Goal: Transaction & Acquisition: Purchase product/service

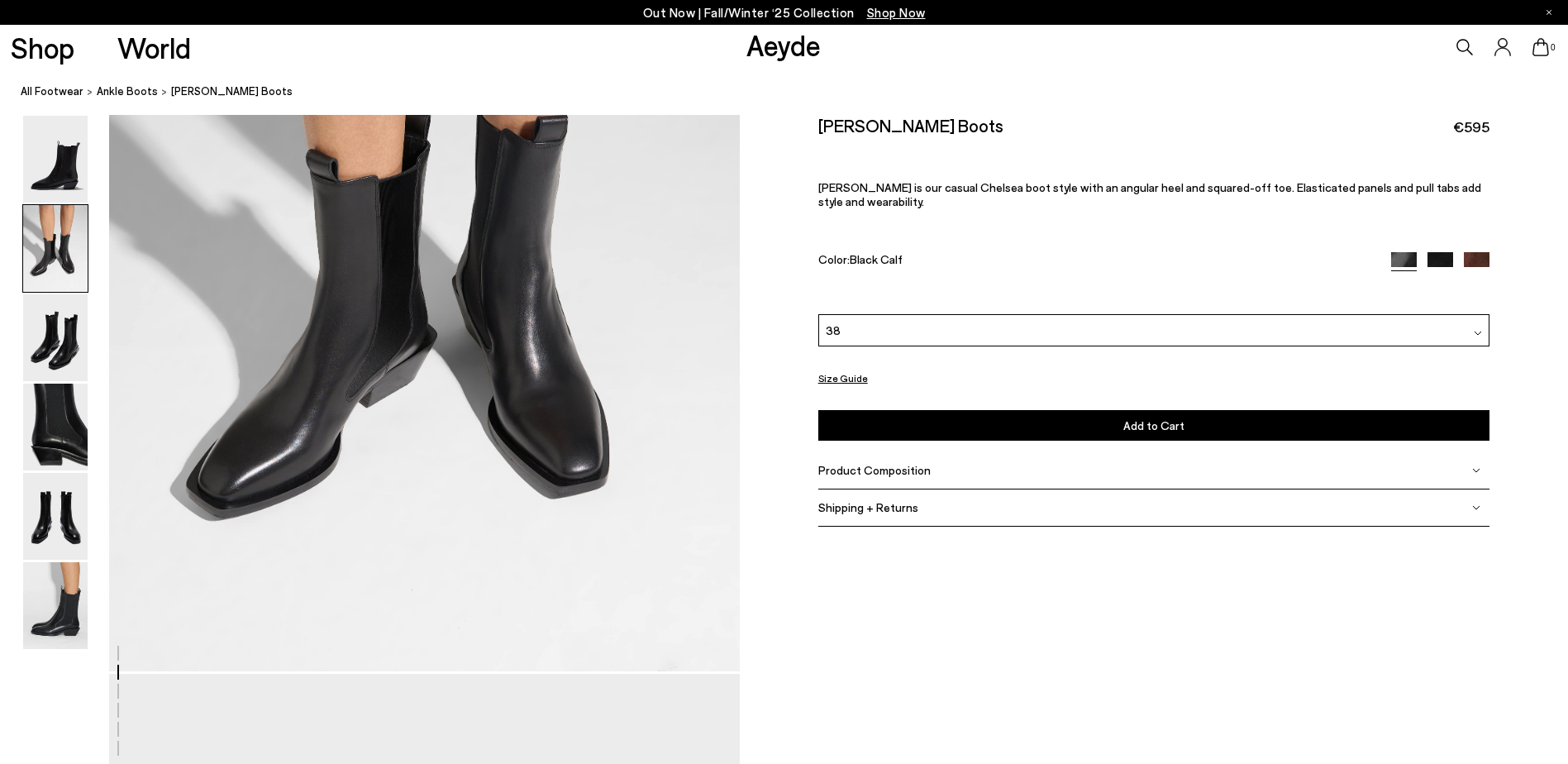
scroll to position [1128, 0]
click at [1475, 252] on img at bounding box center [1476, 265] width 26 height 26
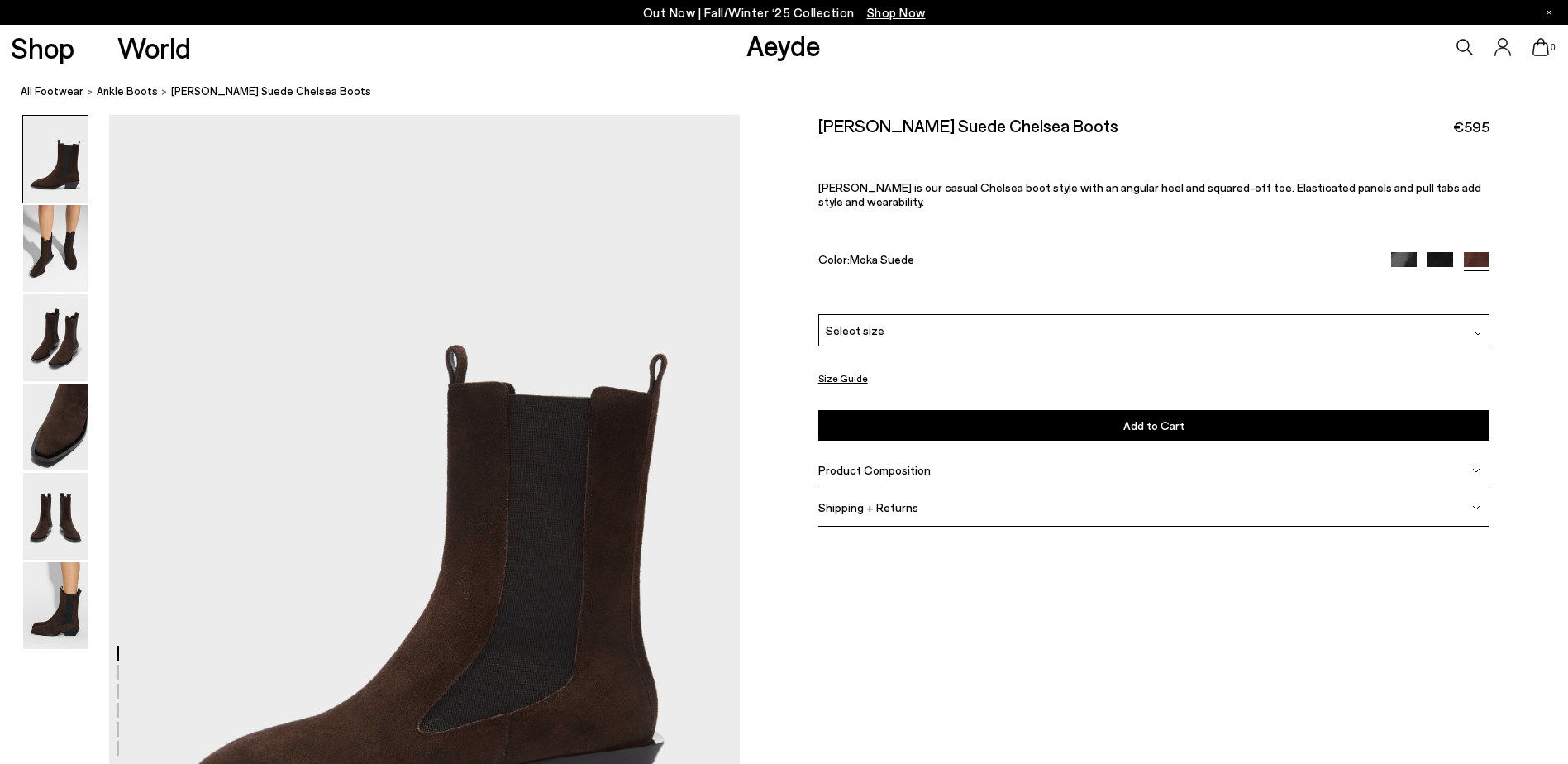
scroll to position [121, 0]
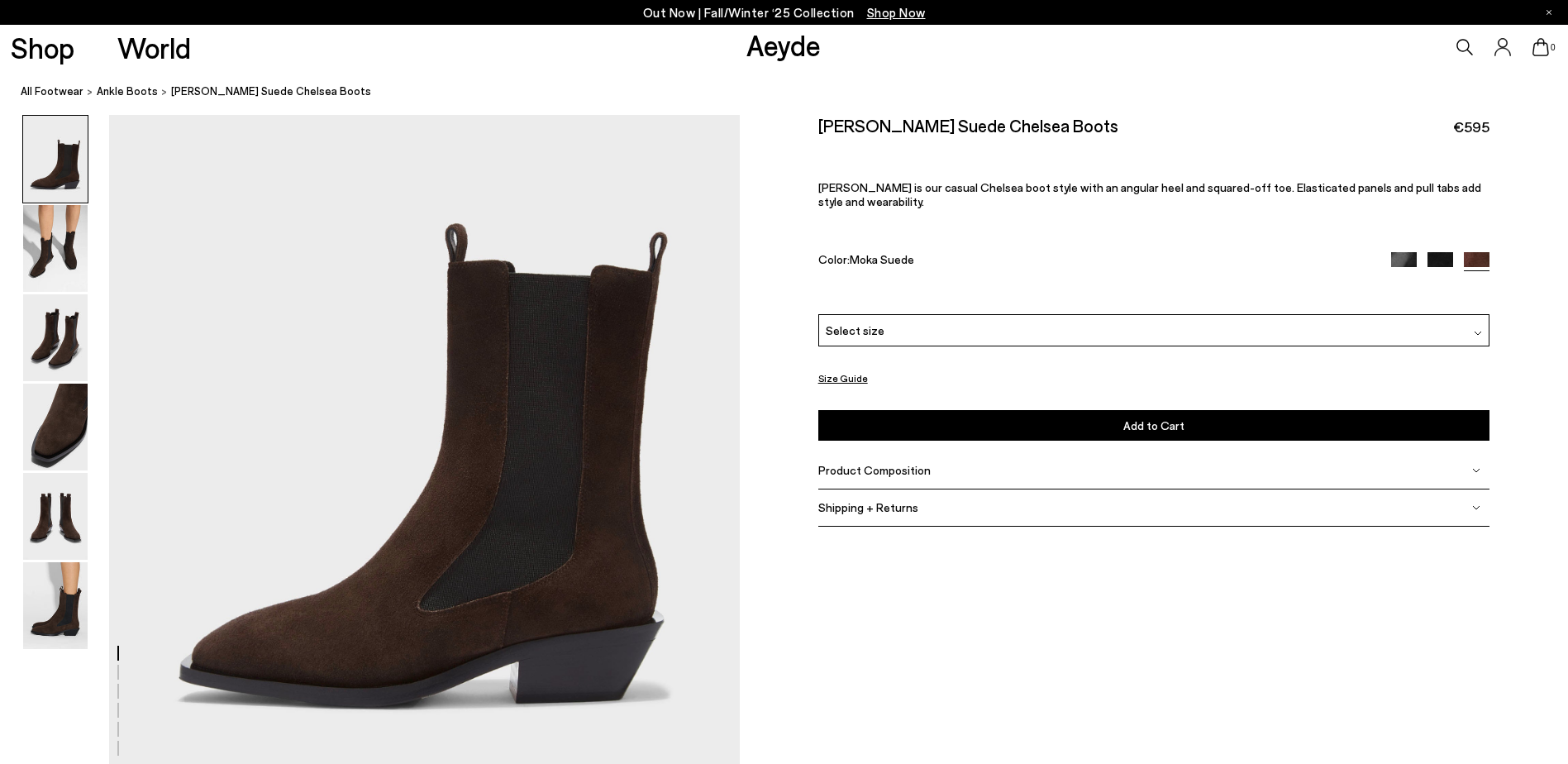
click at [1435, 252] on img at bounding box center [1441, 265] width 26 height 26
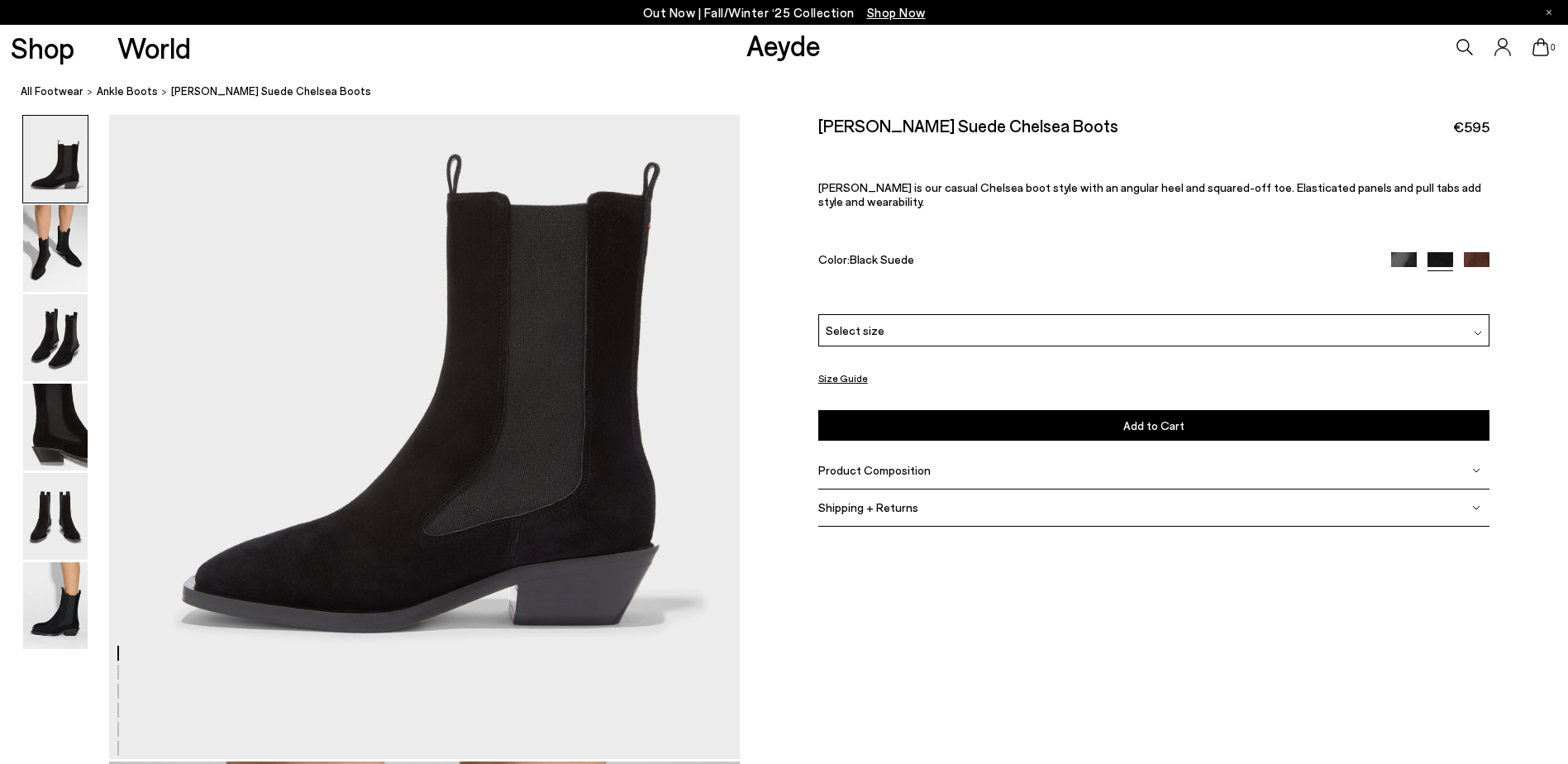
scroll to position [198, 0]
click at [1469, 255] on div at bounding box center [1441, 261] width 99 height 19
click at [1481, 252] on img at bounding box center [1476, 265] width 26 height 26
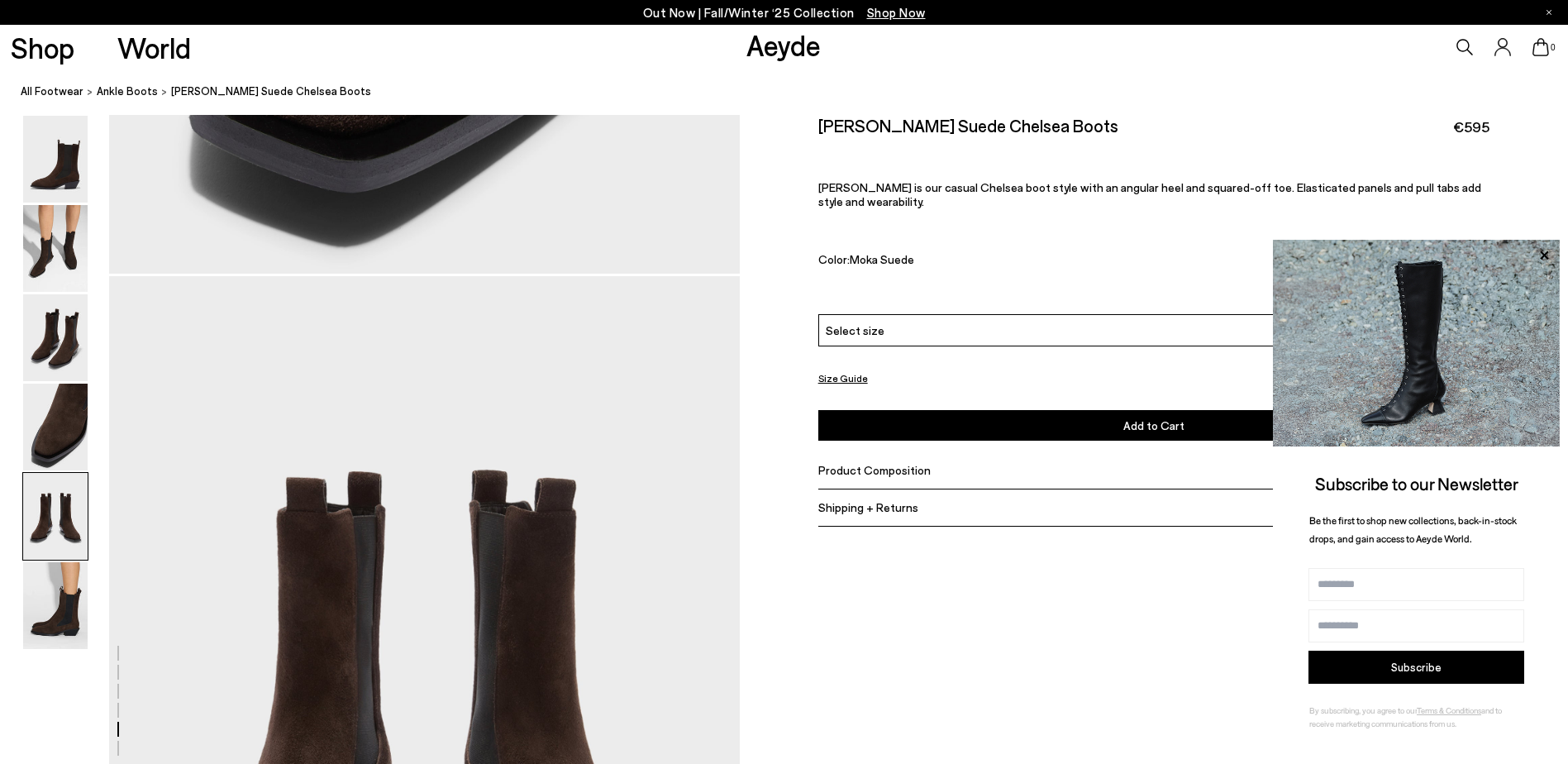
scroll to position [3610, 0]
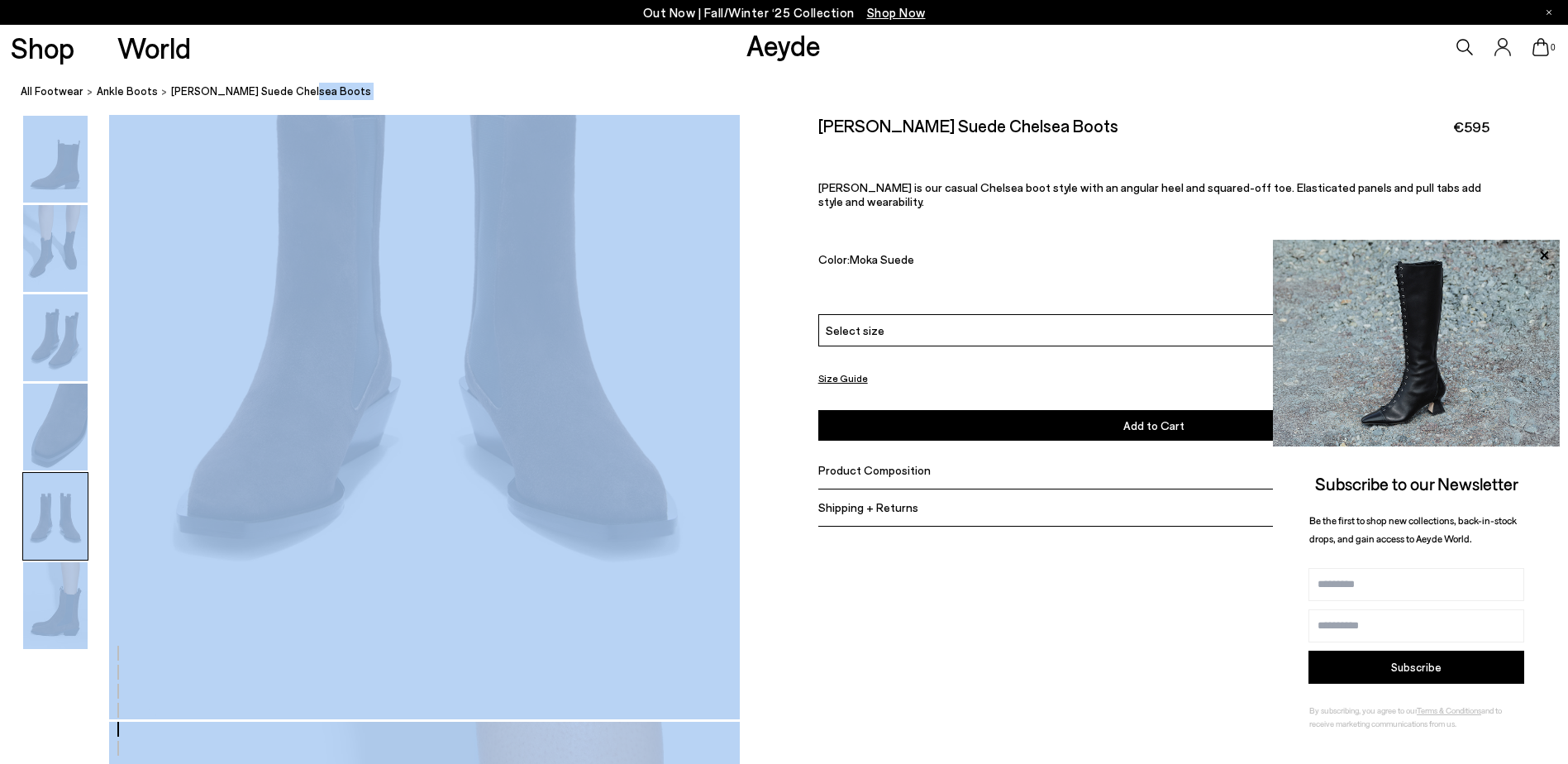
drag, startPoint x: 818, startPoint y: 130, endPoint x: 997, endPoint y: 115, distance: 179.6
click at [997, 115] on div "Size Guide Shoes Belt Our shoes come in European sizing. The easiest way to mea…" at bounding box center [1153, 332] width 828 height 435
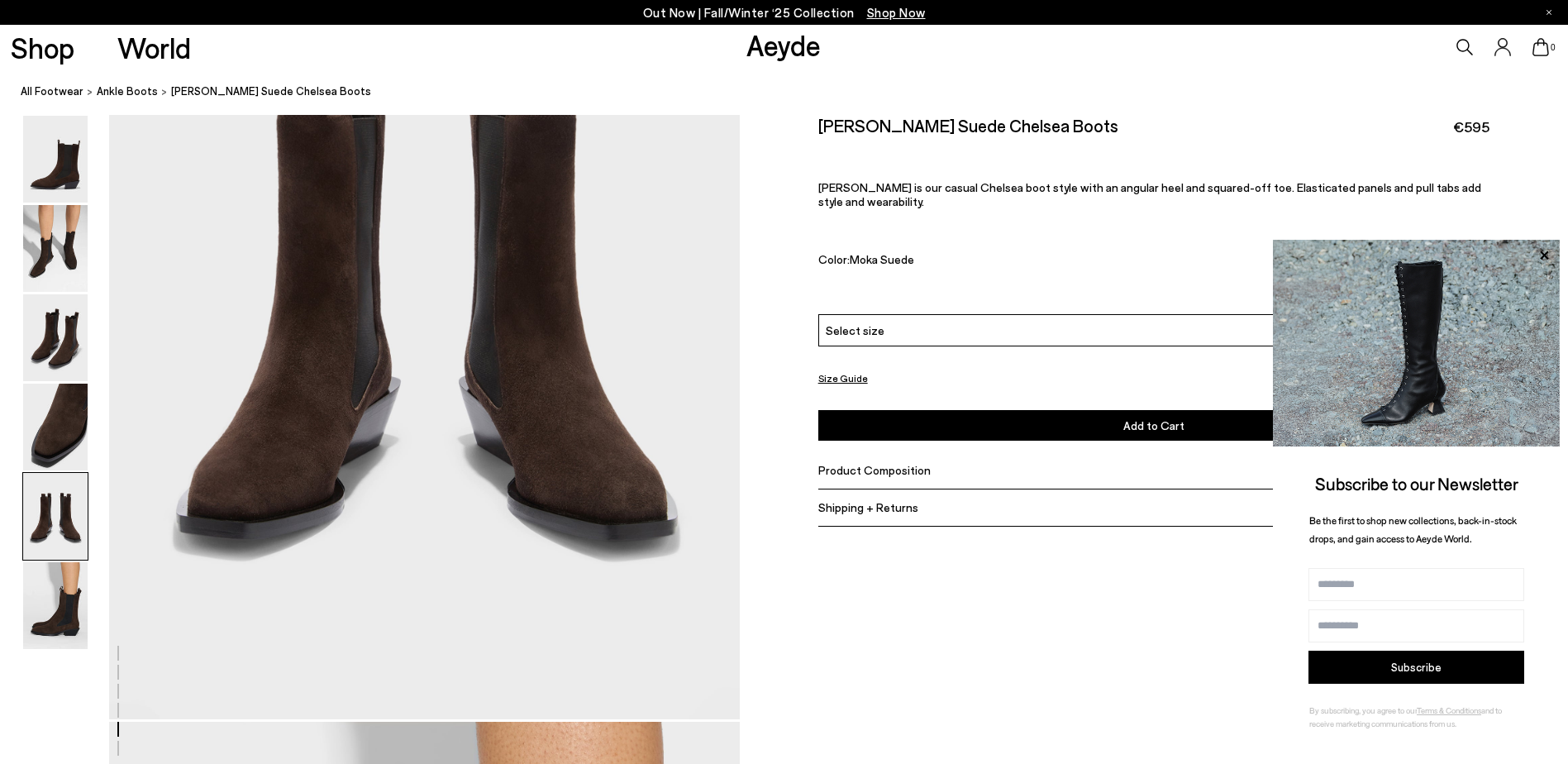
drag, startPoint x: 997, startPoint y: 115, endPoint x: 1027, endPoint y: 124, distance: 31.3
click at [1027, 124] on div "Luna Suede Chelsea Boots €595" at bounding box center [1154, 126] width 672 height 22
drag, startPoint x: 1032, startPoint y: 125, endPoint x: 807, endPoint y: 126, distance: 225.0
click at [807, 126] on div "Size Guide Shoes Belt Our shoes come in European sizing. The easiest way to mea…" at bounding box center [1153, 332] width 828 height 435
copy h2 "[PERSON_NAME] Suede Chelsea Boots"
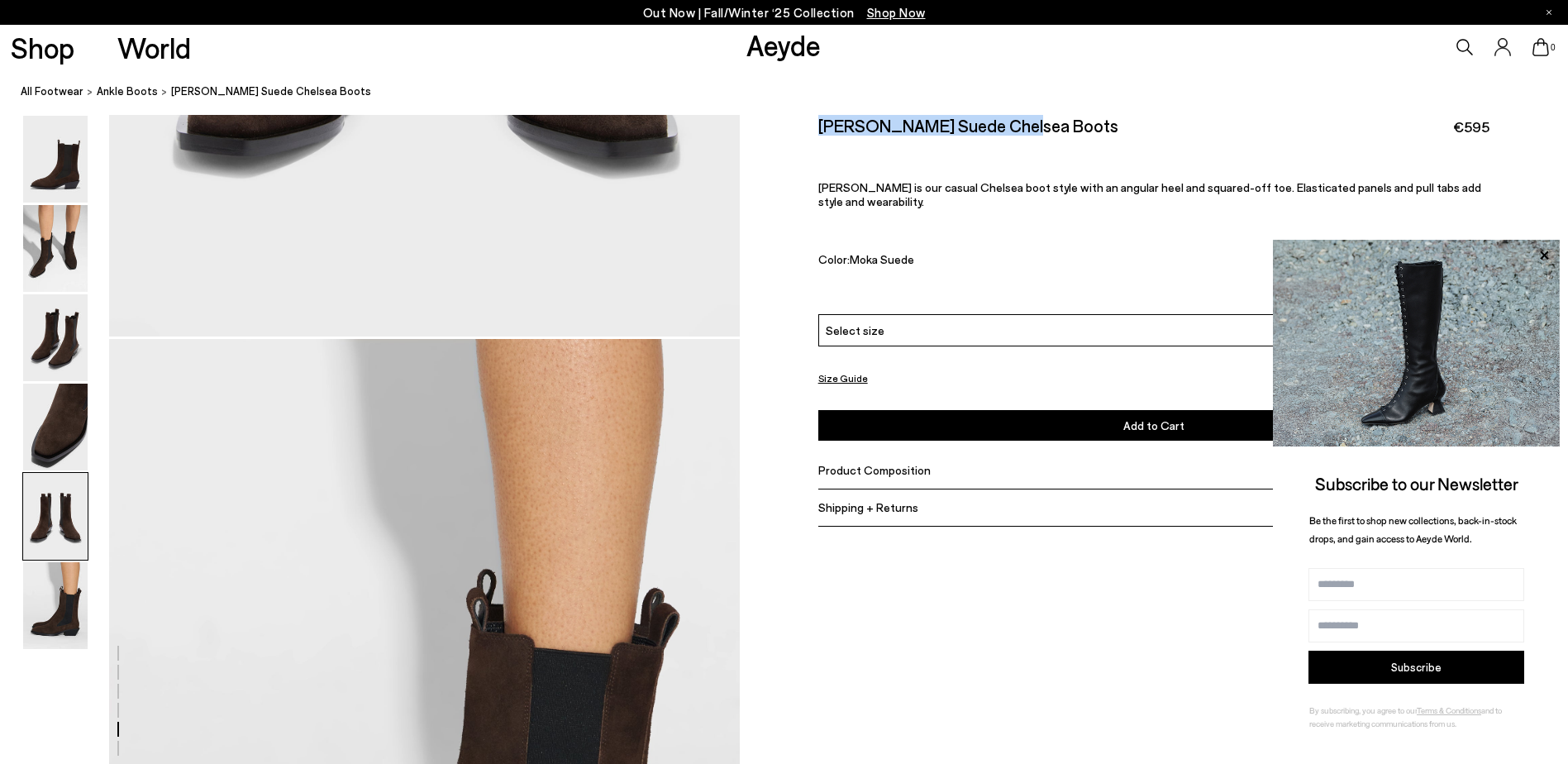
scroll to position [3991, 0]
click at [941, 110] on nav "All Footwear ankle boots Luna Suede Chelsea Boots" at bounding box center [794, 92] width 1547 height 46
drag, startPoint x: 1021, startPoint y: 129, endPoint x: 819, endPoint y: 125, distance: 202.0
click at [819, 125] on div "[PERSON_NAME] Suede Chelsea Boots €595" at bounding box center [1154, 126] width 672 height 22
copy h2 "[PERSON_NAME] Suede Chelsea Boots"
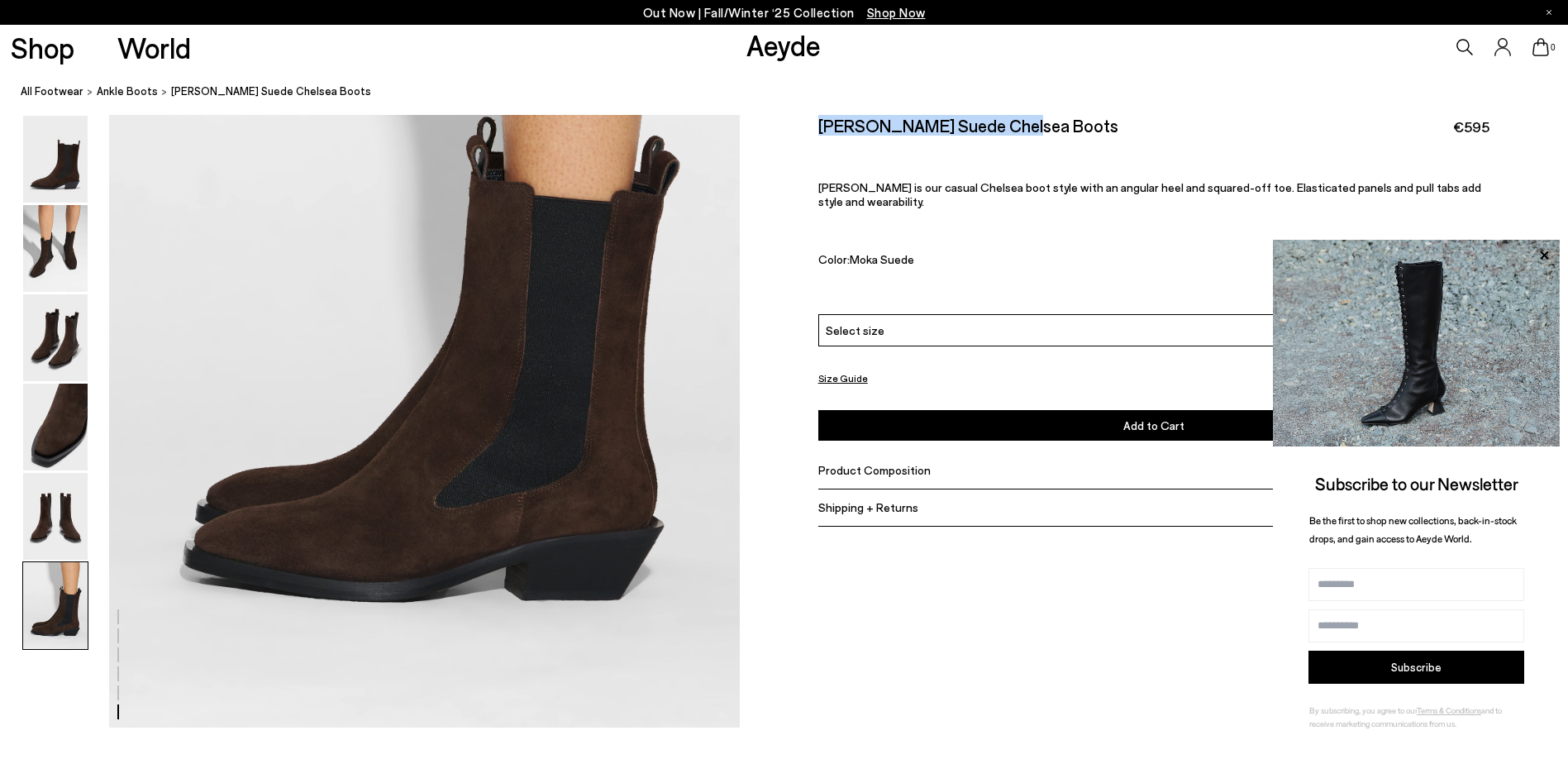
scroll to position [4446, 0]
click at [1544, 257] on icon at bounding box center [1545, 256] width 22 height 22
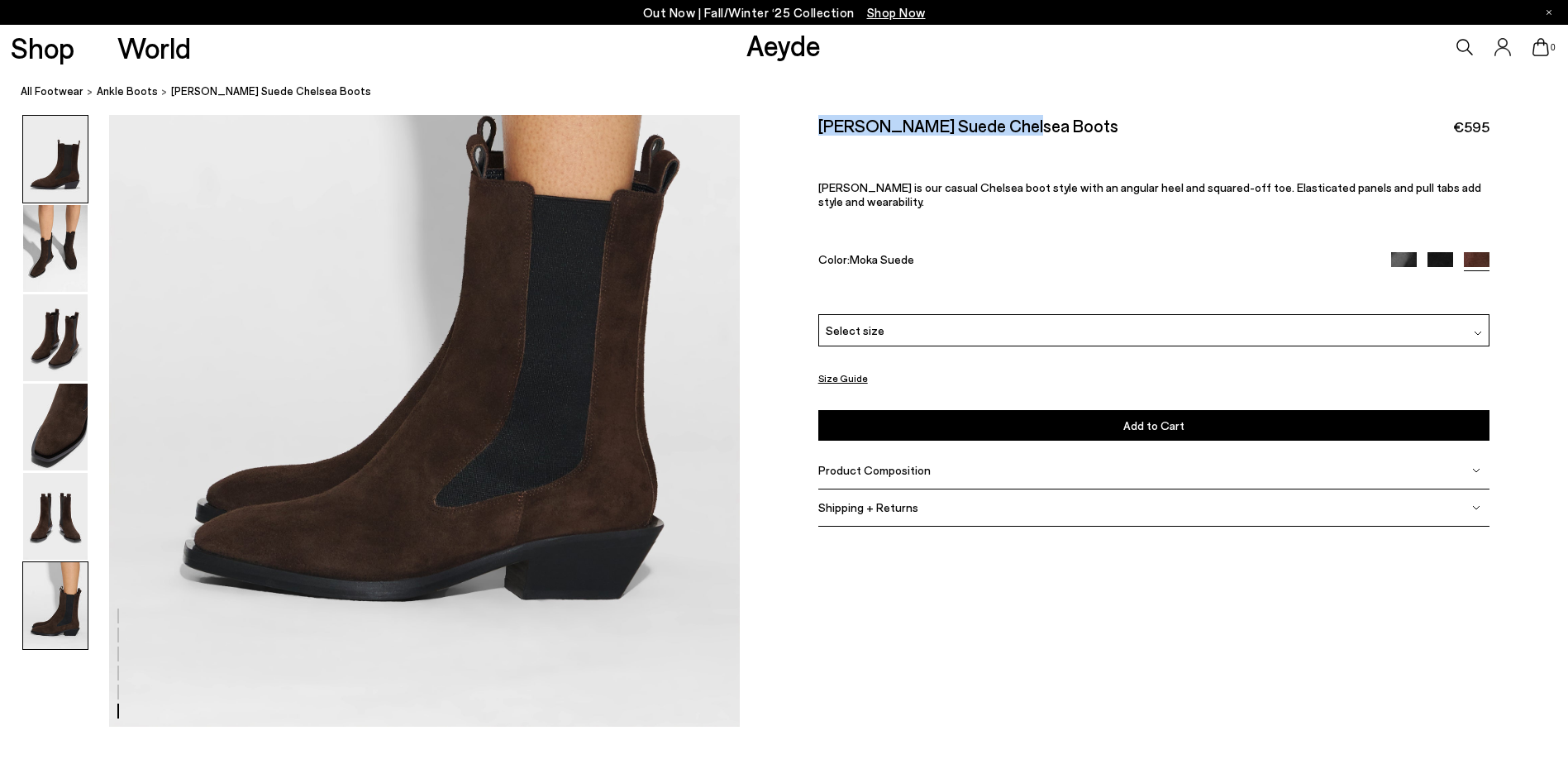
click at [68, 159] on img at bounding box center [56, 159] width 65 height 87
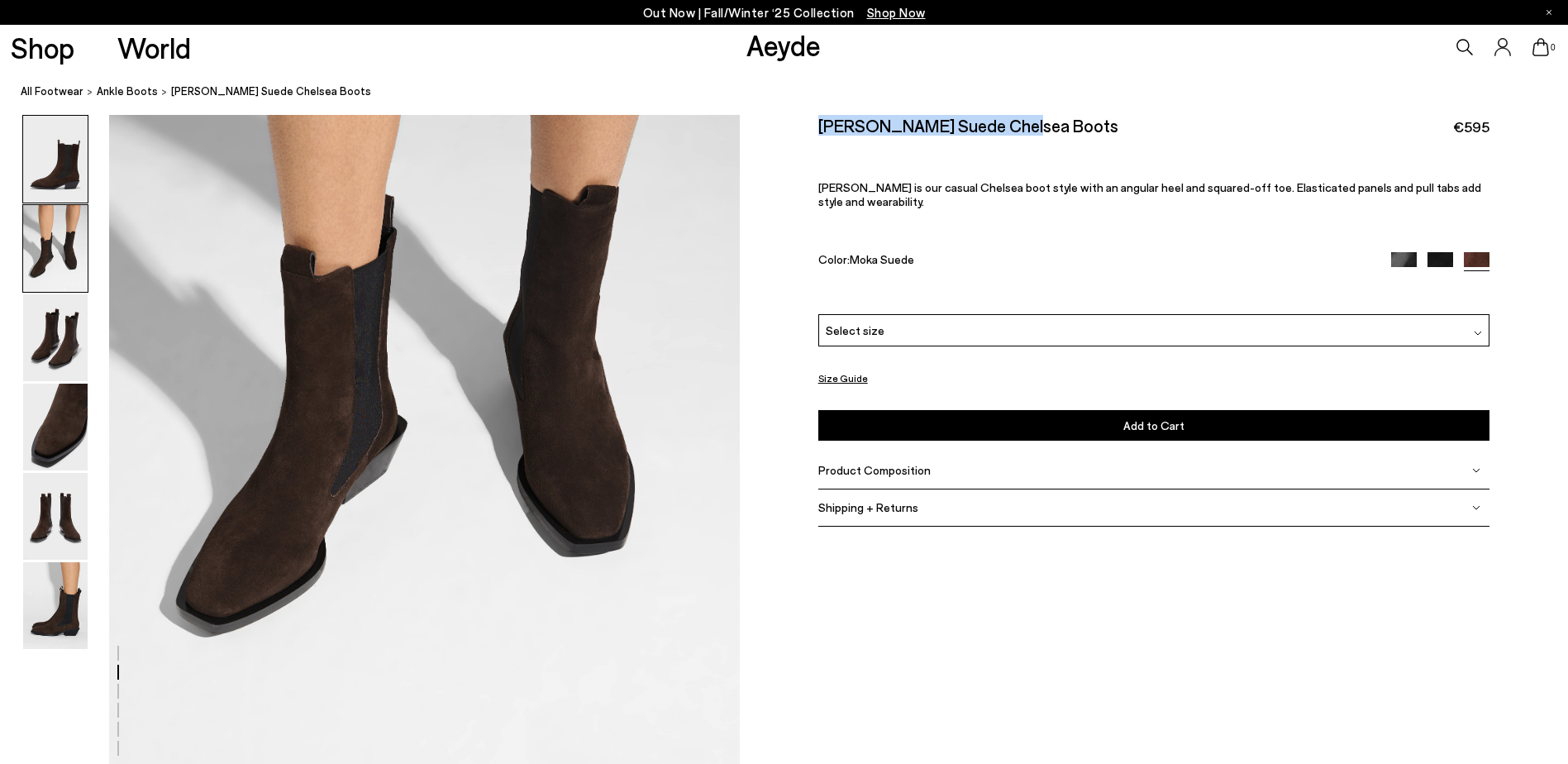
scroll to position [0, 0]
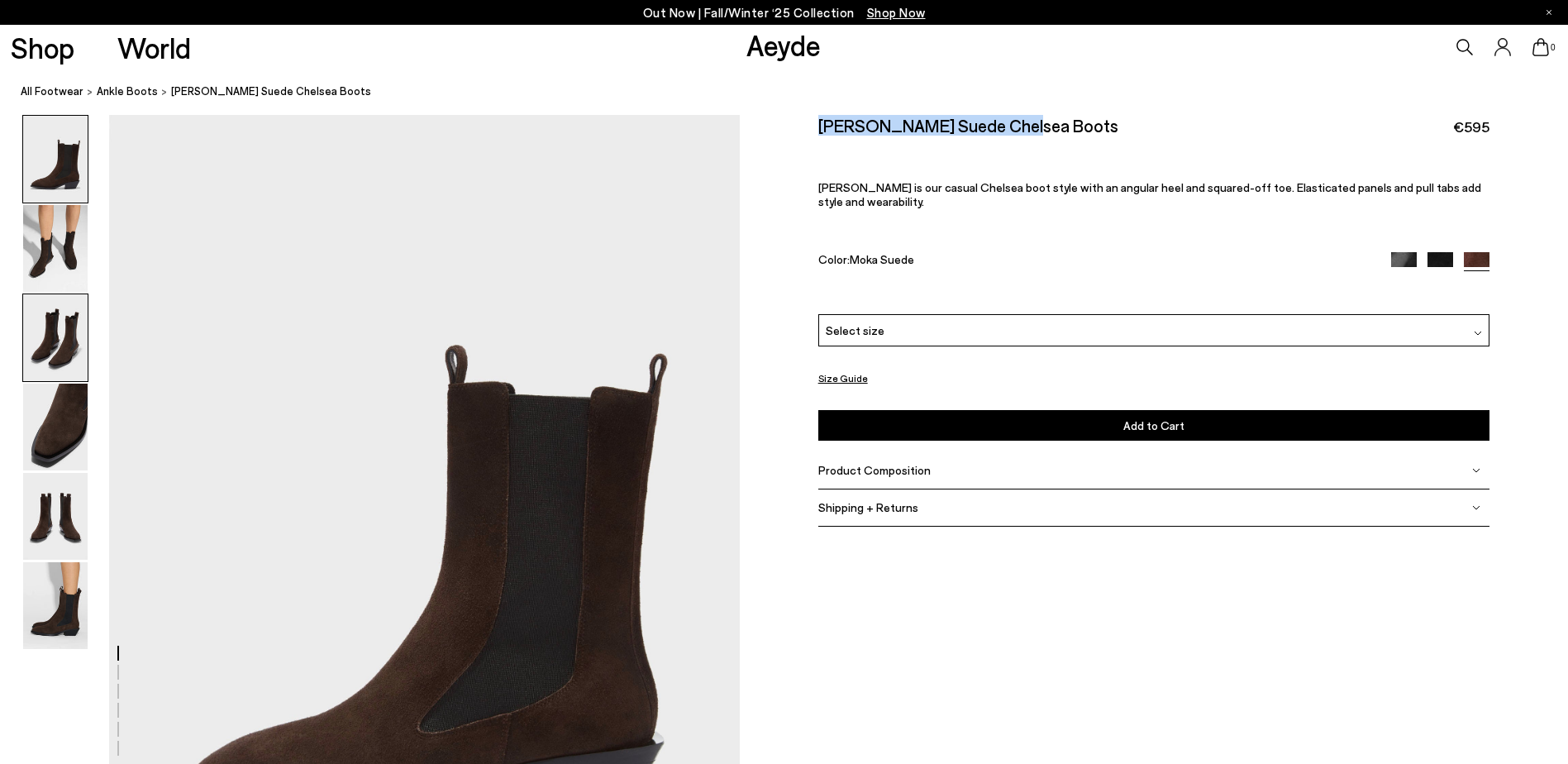
click at [52, 350] on img at bounding box center [56, 338] width 65 height 87
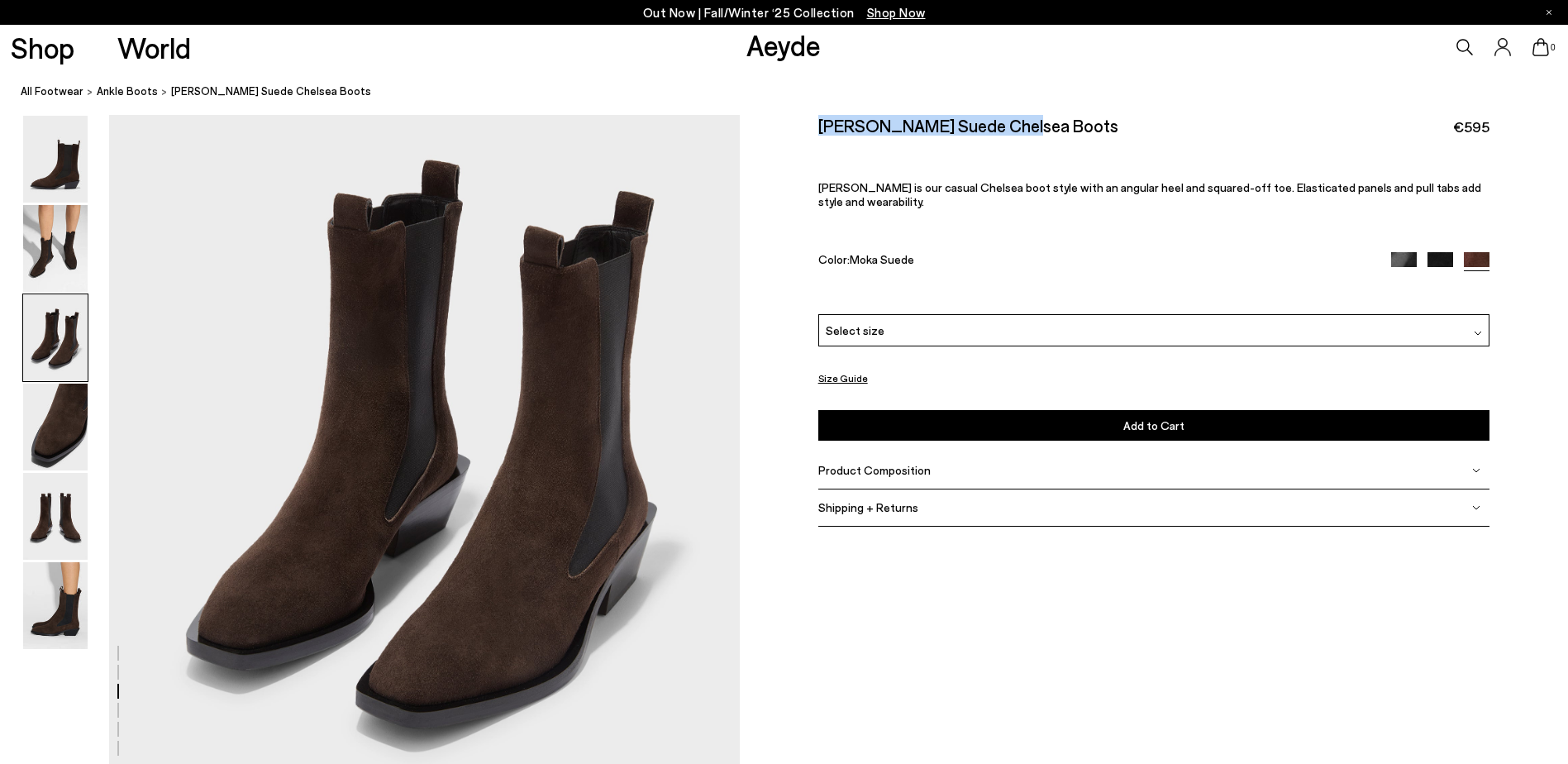
scroll to position [1782, 0]
click at [45, 513] on img at bounding box center [56, 516] width 65 height 87
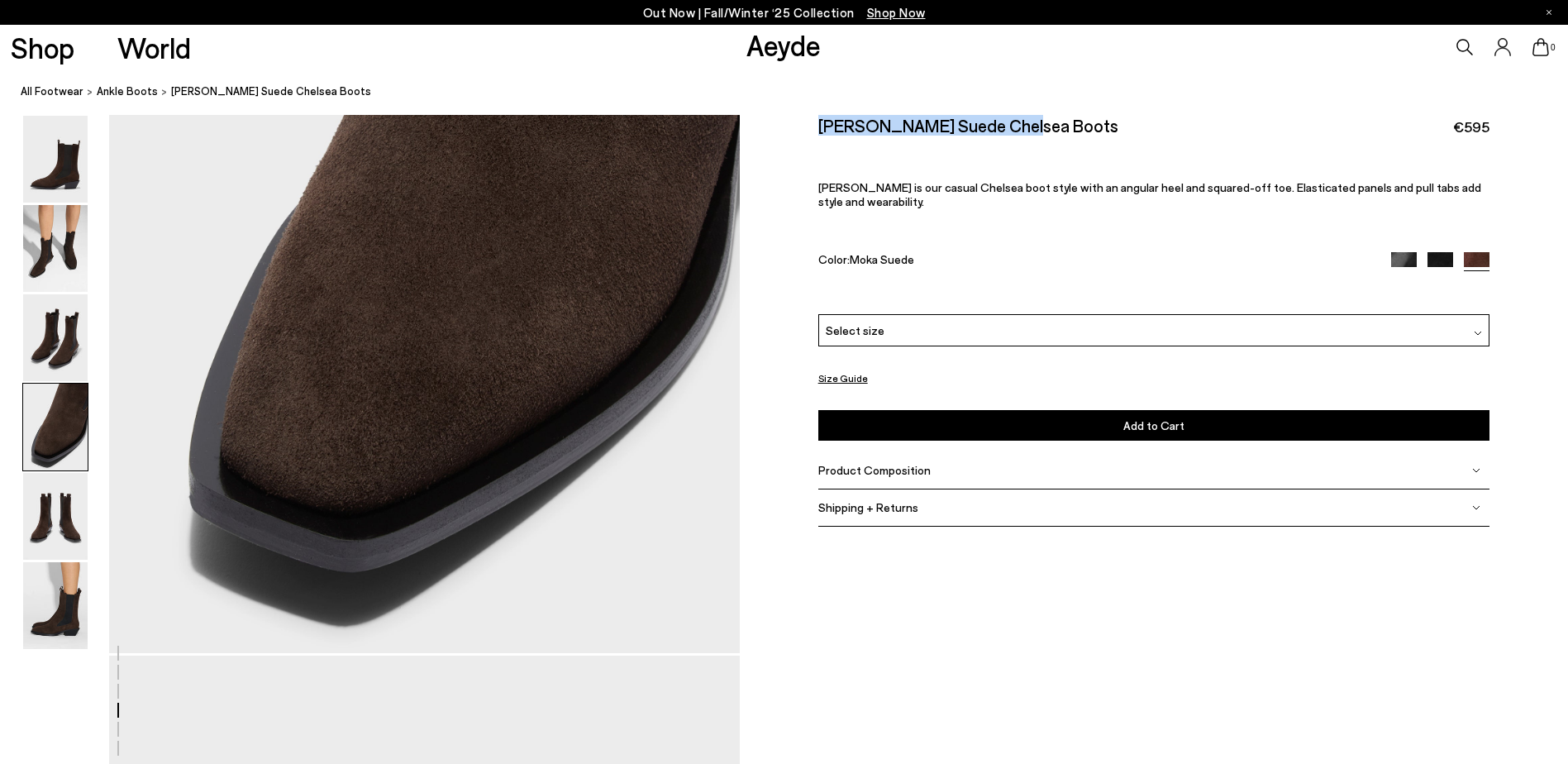
scroll to position [2737, 0]
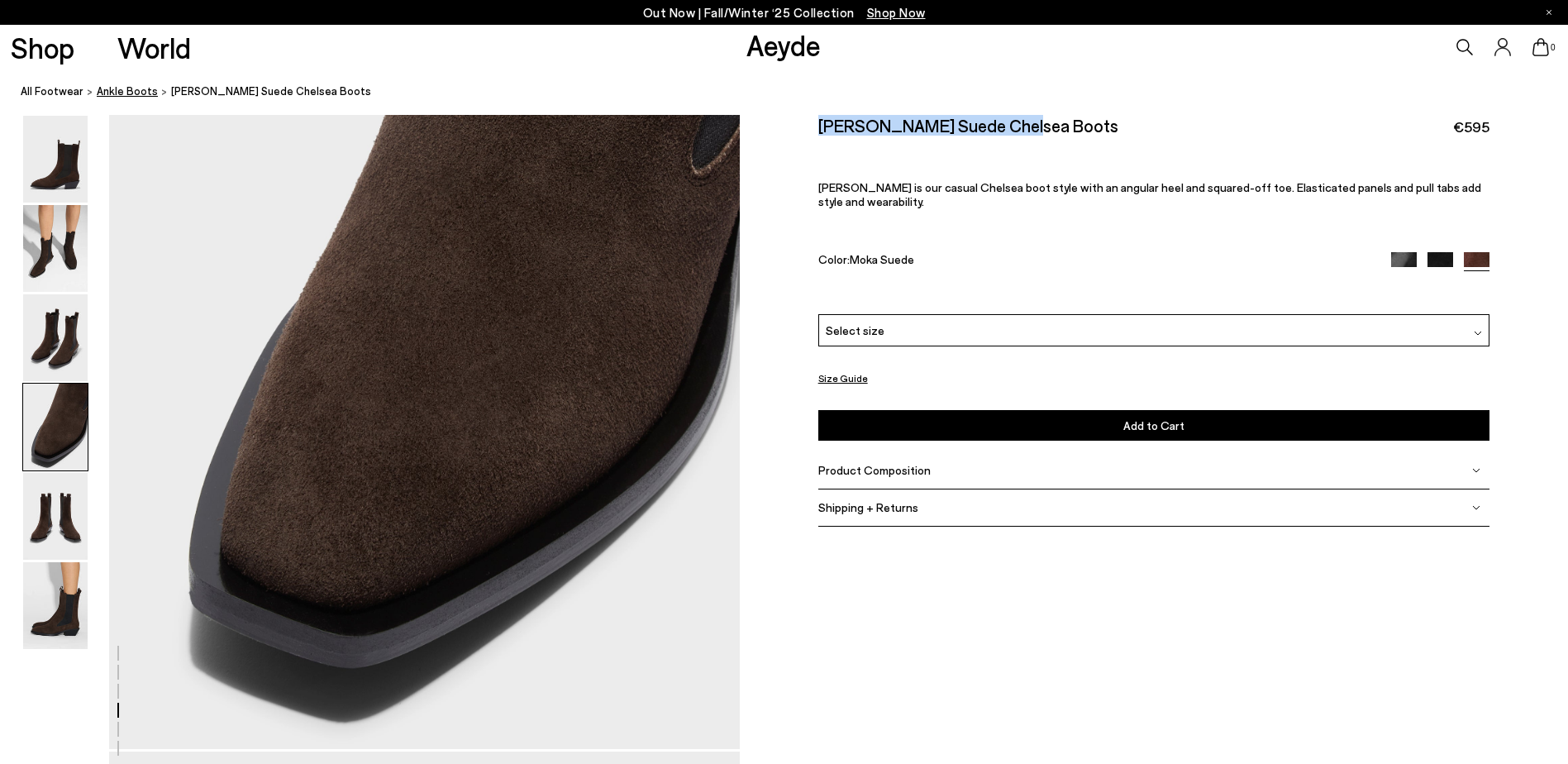
click at [134, 90] on span "ankle boots" at bounding box center [127, 91] width 61 height 13
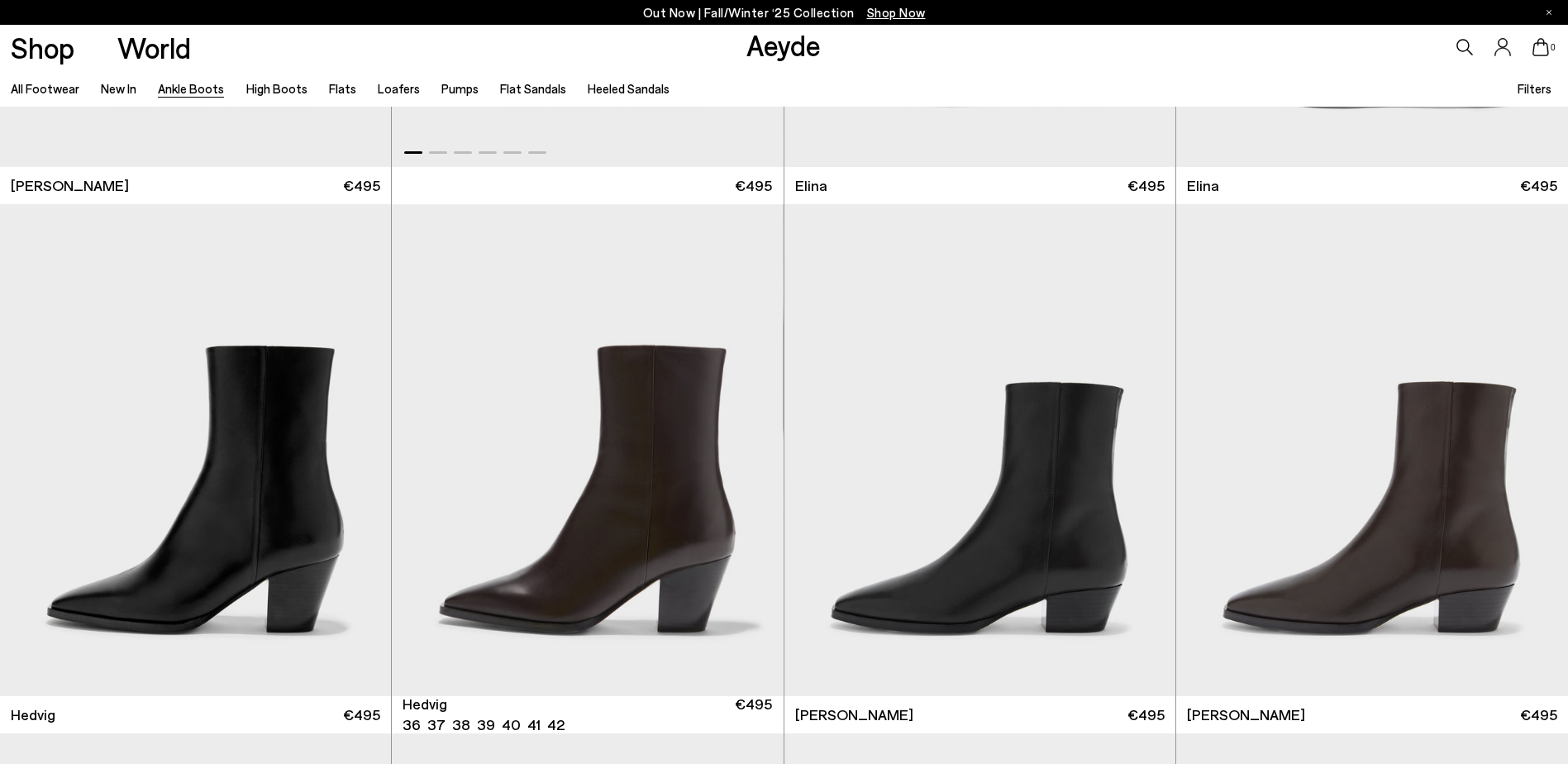
scroll to position [914, 0]
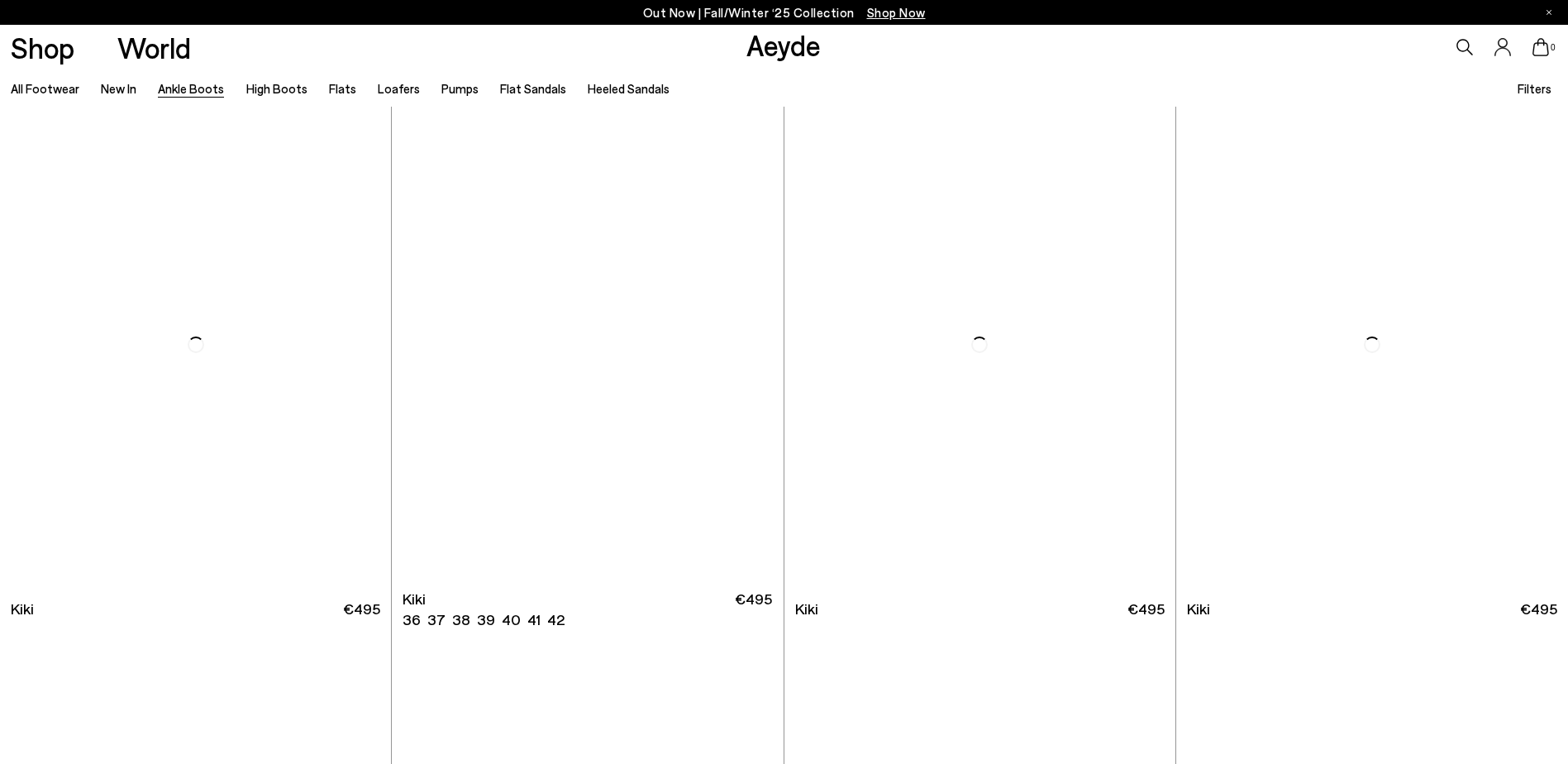
scroll to position [2654, 0]
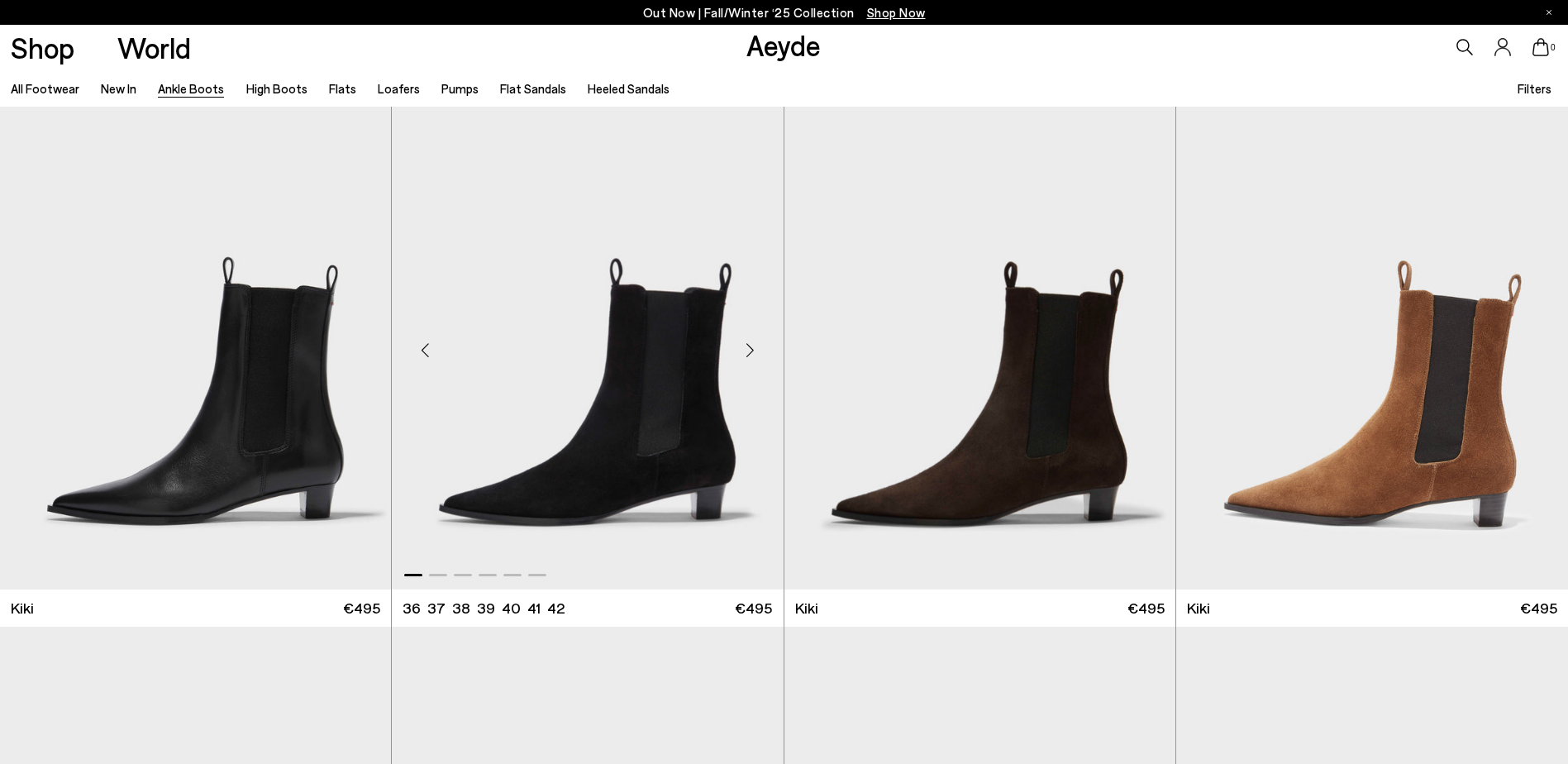
click at [753, 351] on div "Next slide" at bounding box center [750, 350] width 49 height 49
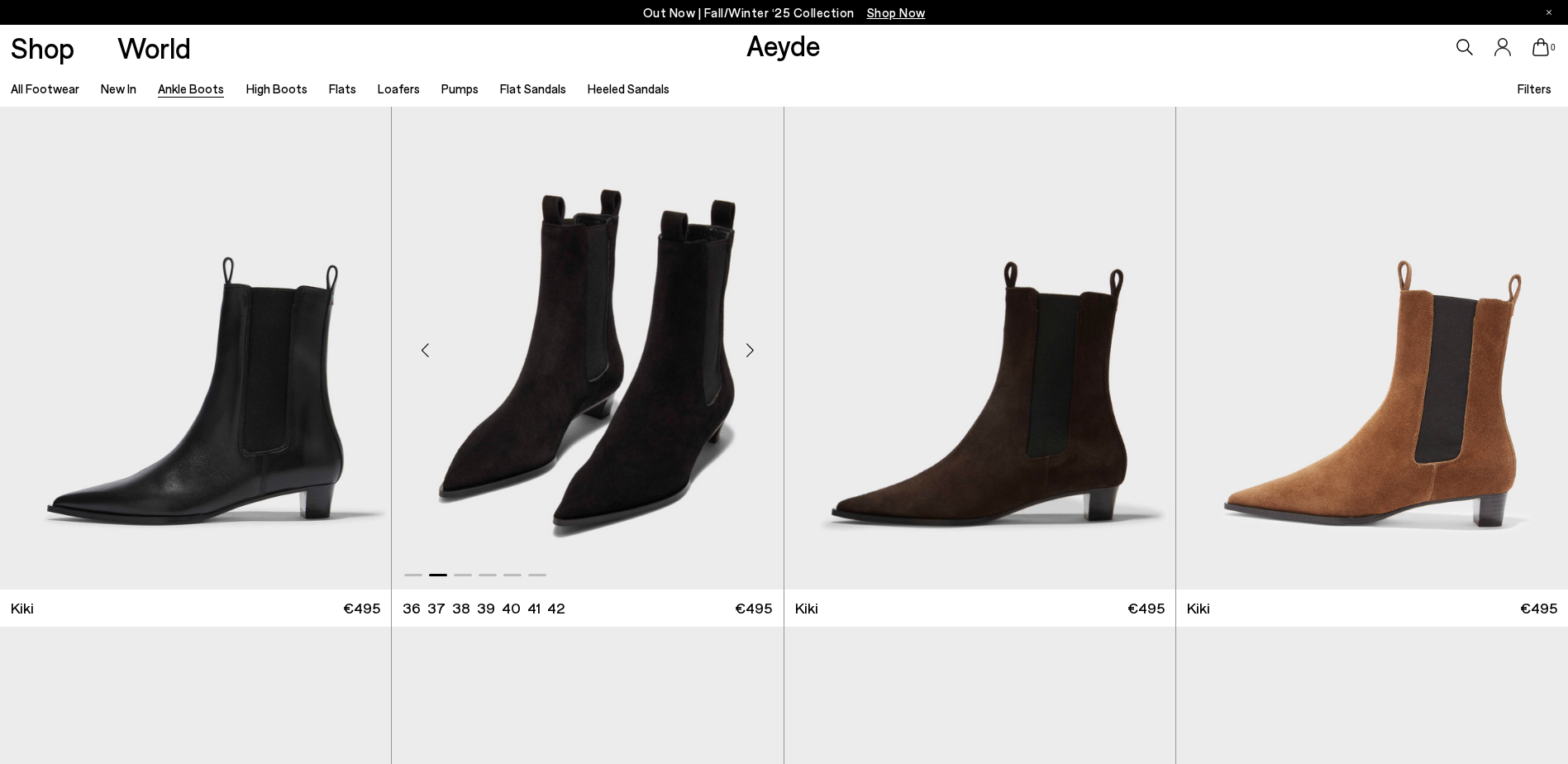
click at [753, 351] on div "Next slide" at bounding box center [750, 350] width 49 height 49
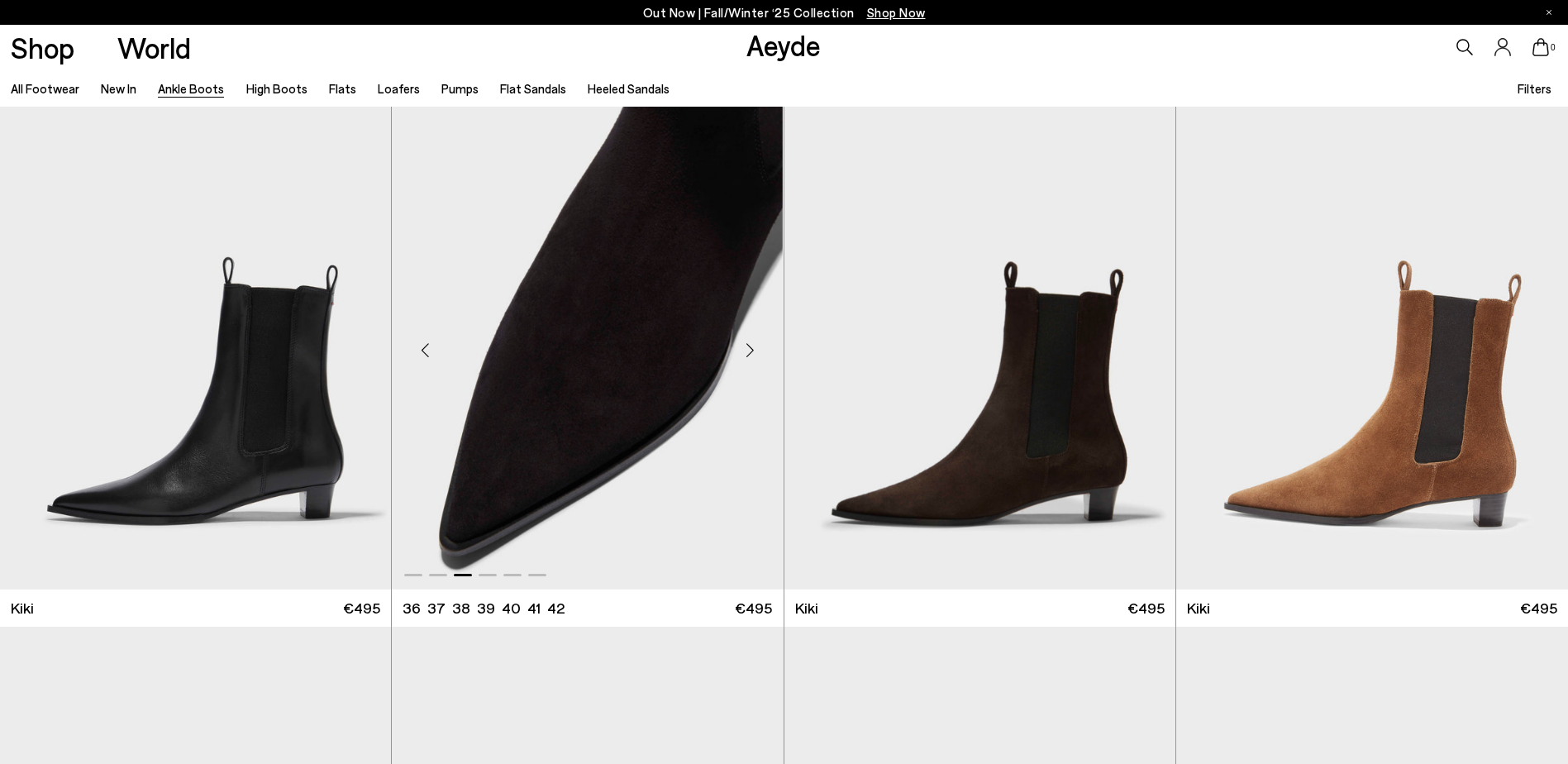
click at [753, 351] on div "Next slide" at bounding box center [750, 350] width 49 height 49
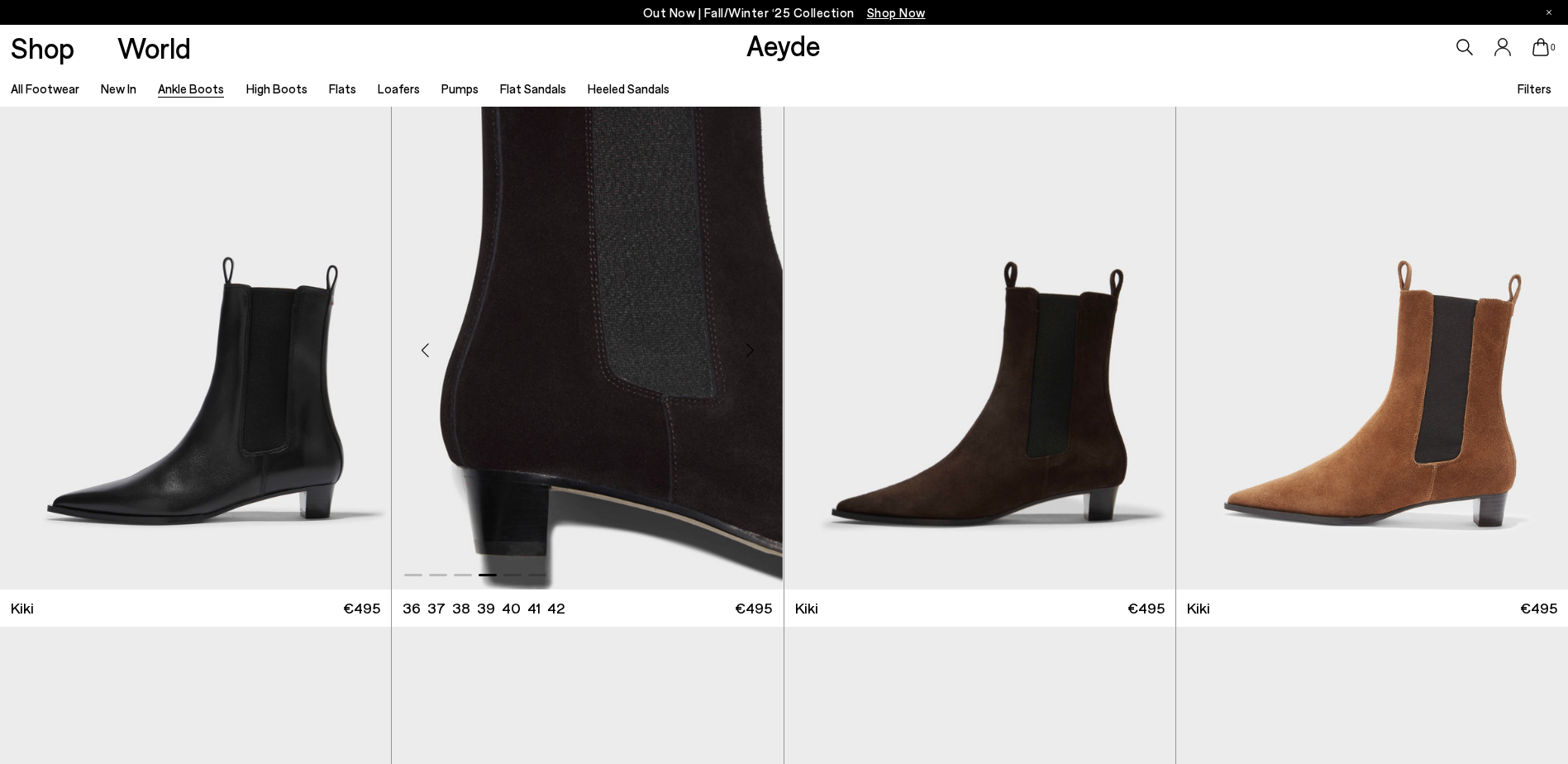
click at [753, 351] on div "Next slide" at bounding box center [750, 350] width 49 height 49
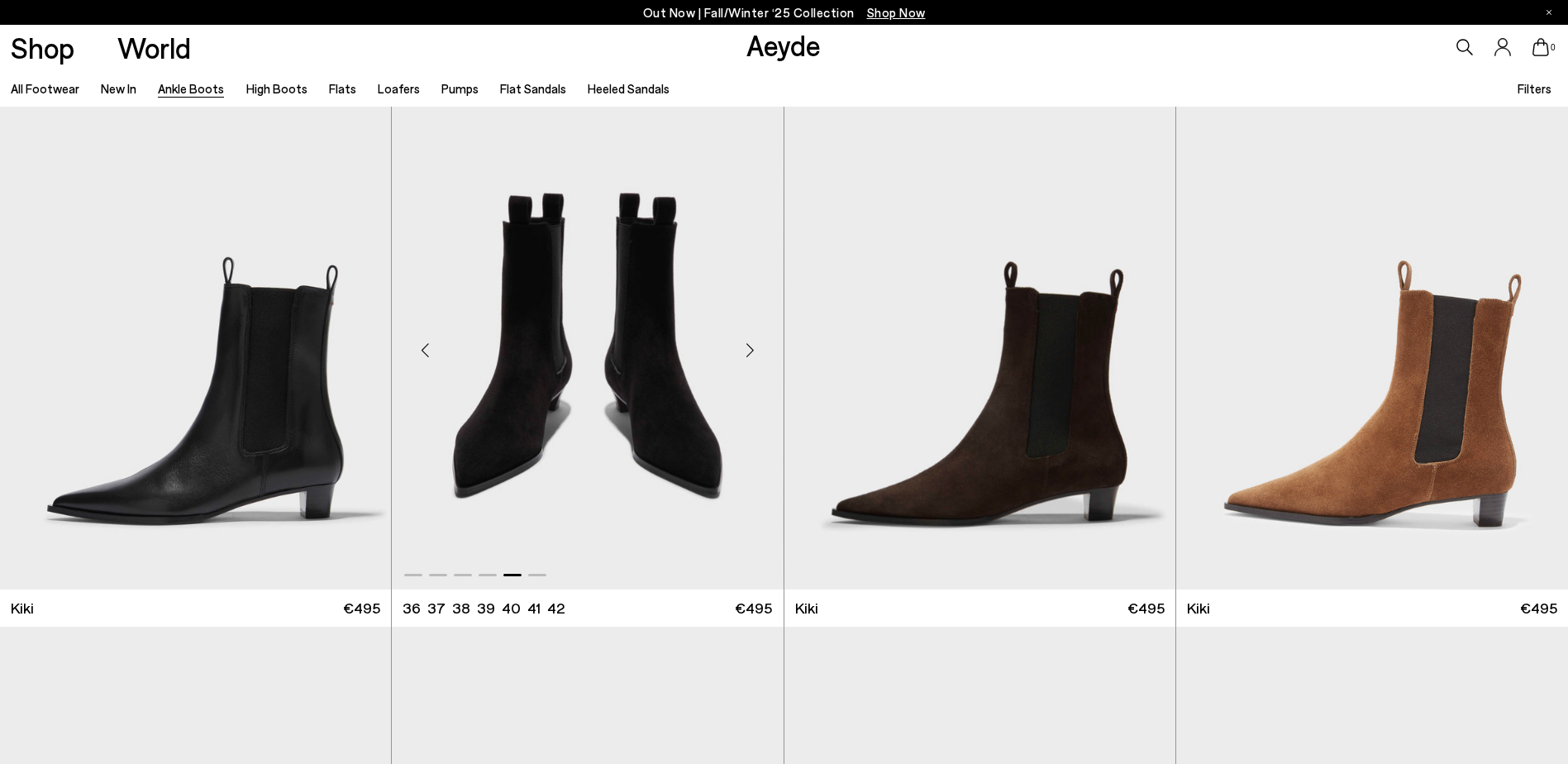
click at [753, 351] on div "Next slide" at bounding box center [750, 350] width 49 height 49
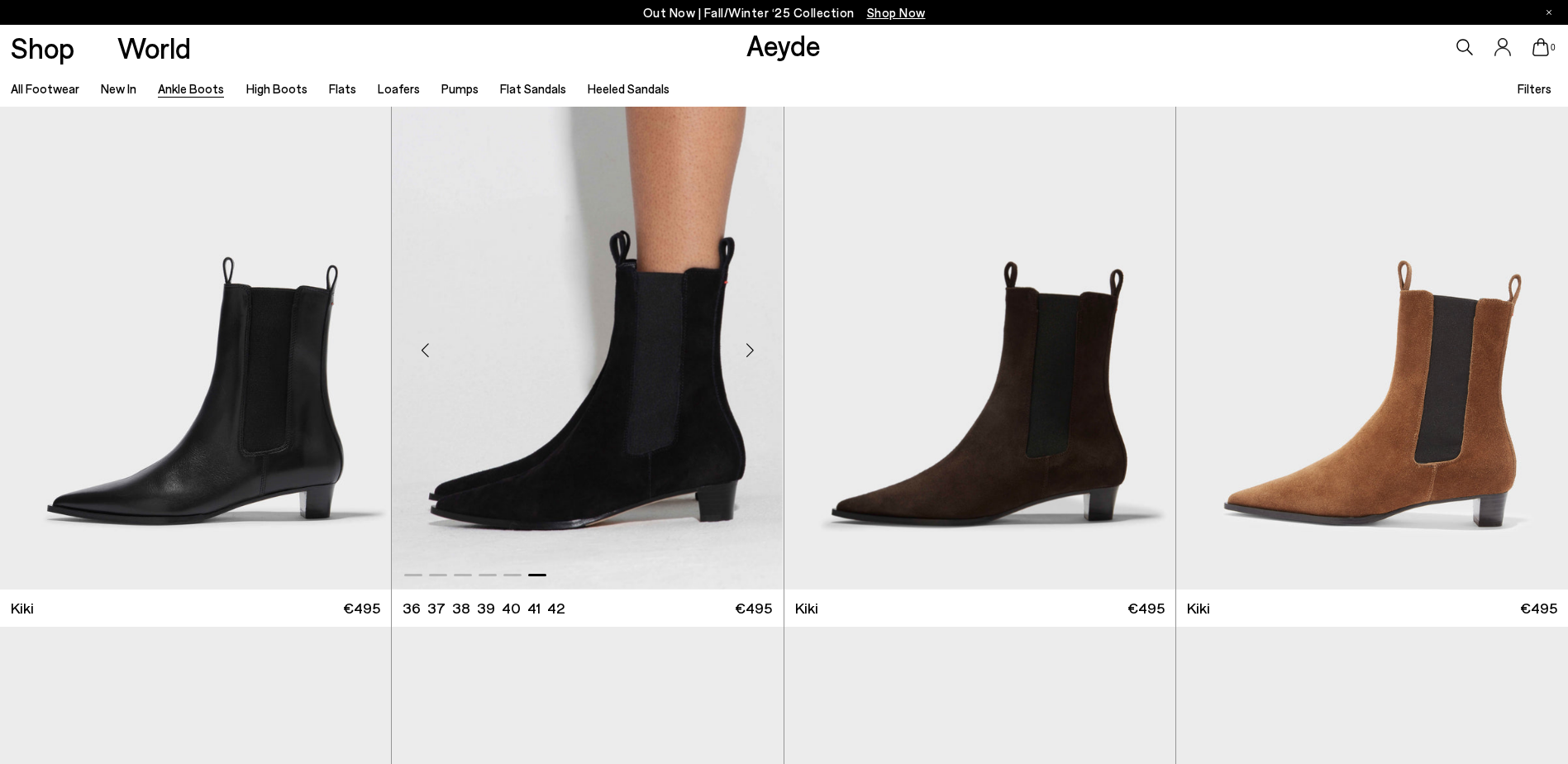
click at [753, 351] on div "Next slide" at bounding box center [750, 350] width 49 height 49
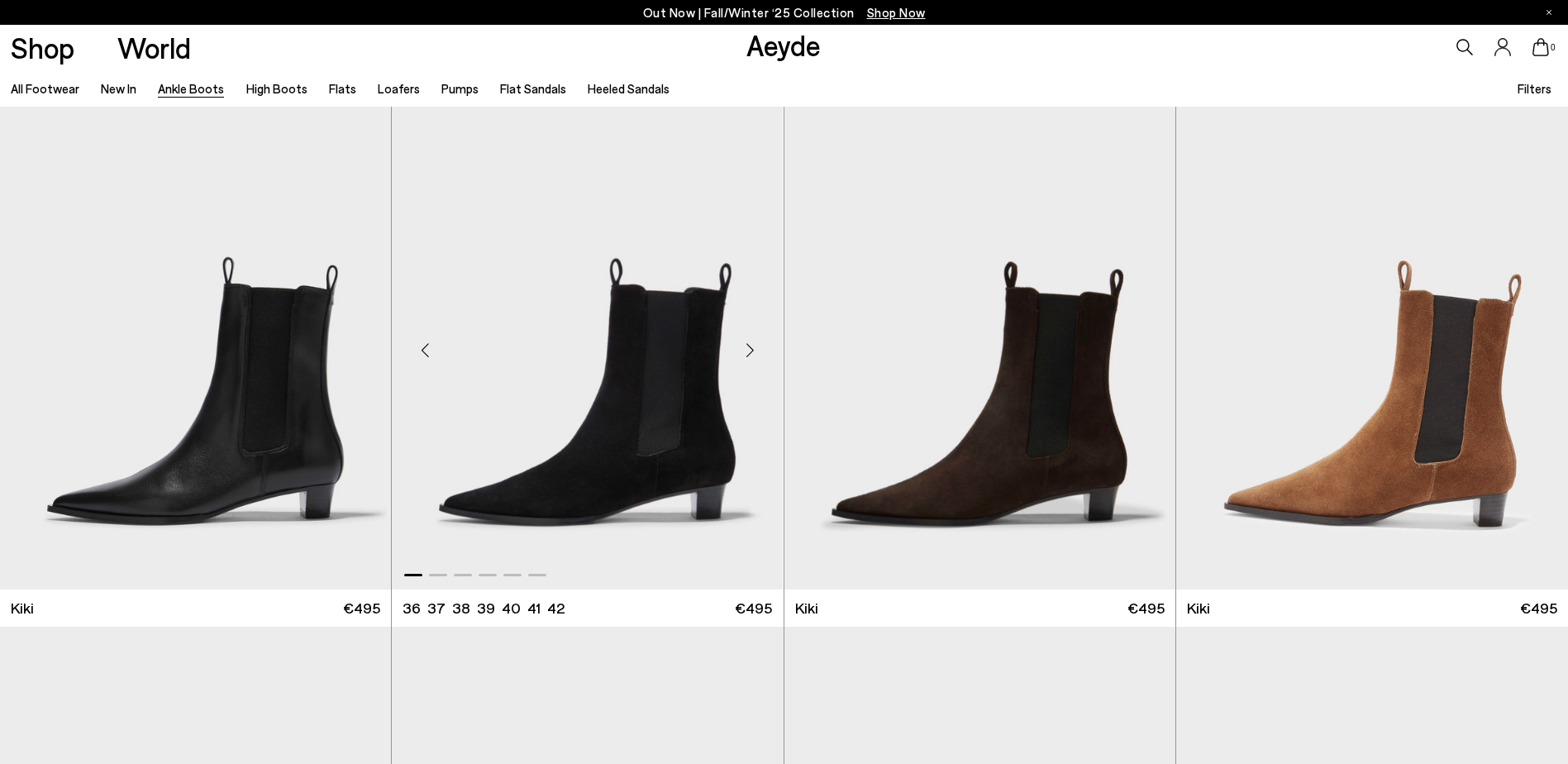
click at [753, 351] on div "Next slide" at bounding box center [750, 350] width 49 height 49
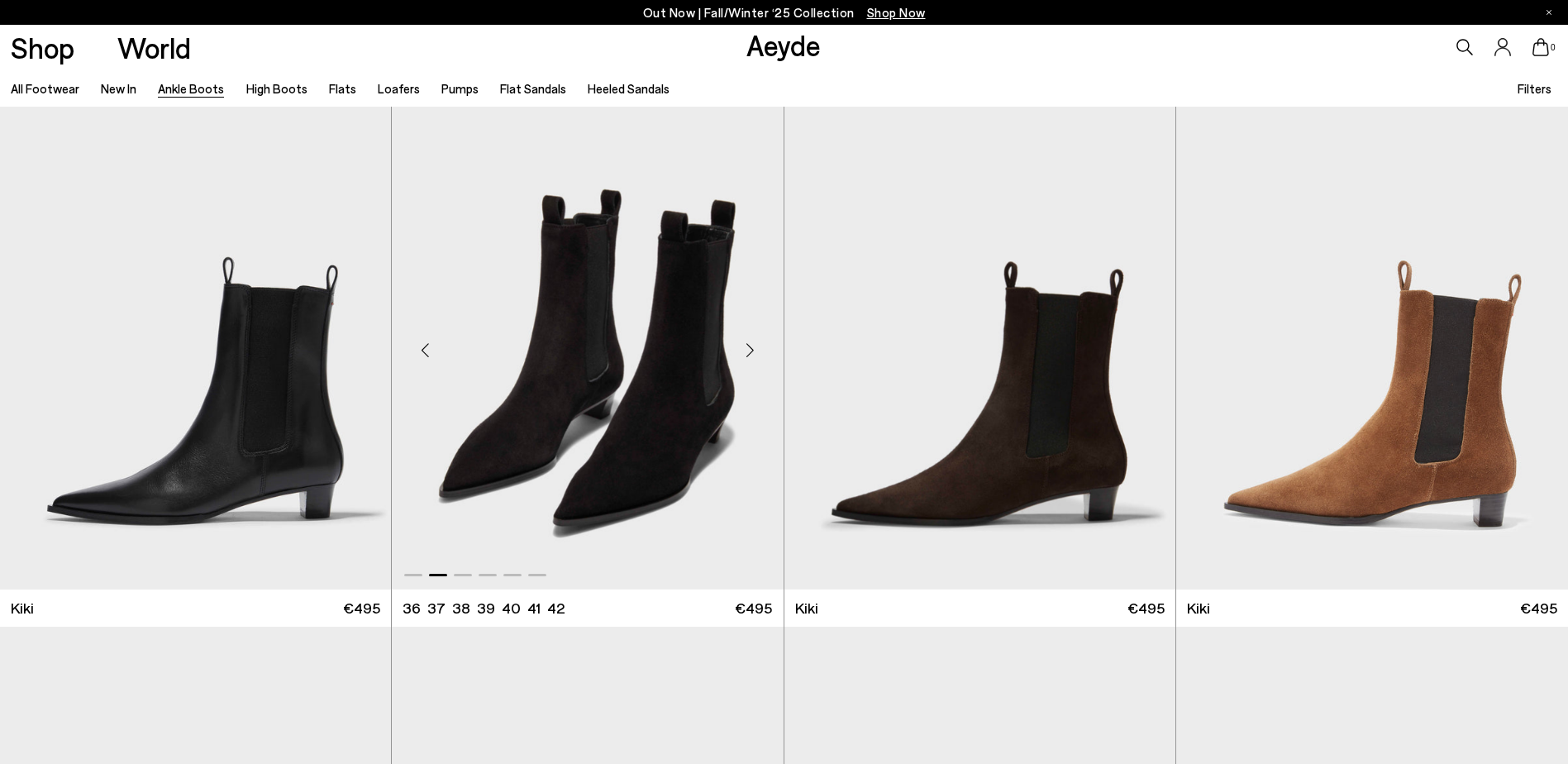
click at [760, 354] on div "Next slide" at bounding box center [750, 350] width 49 height 49
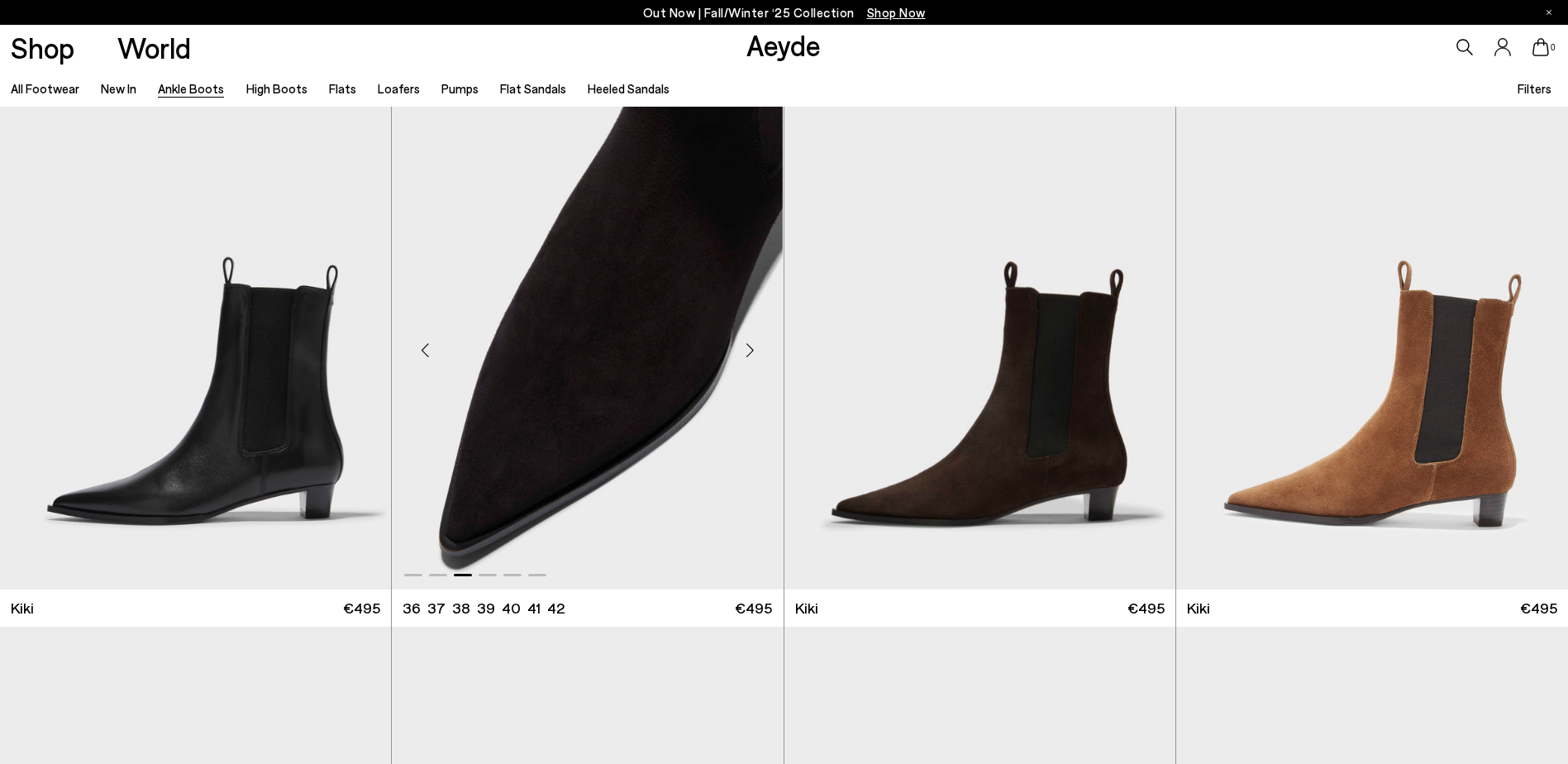
click at [760, 354] on div "Next slide" at bounding box center [750, 350] width 49 height 49
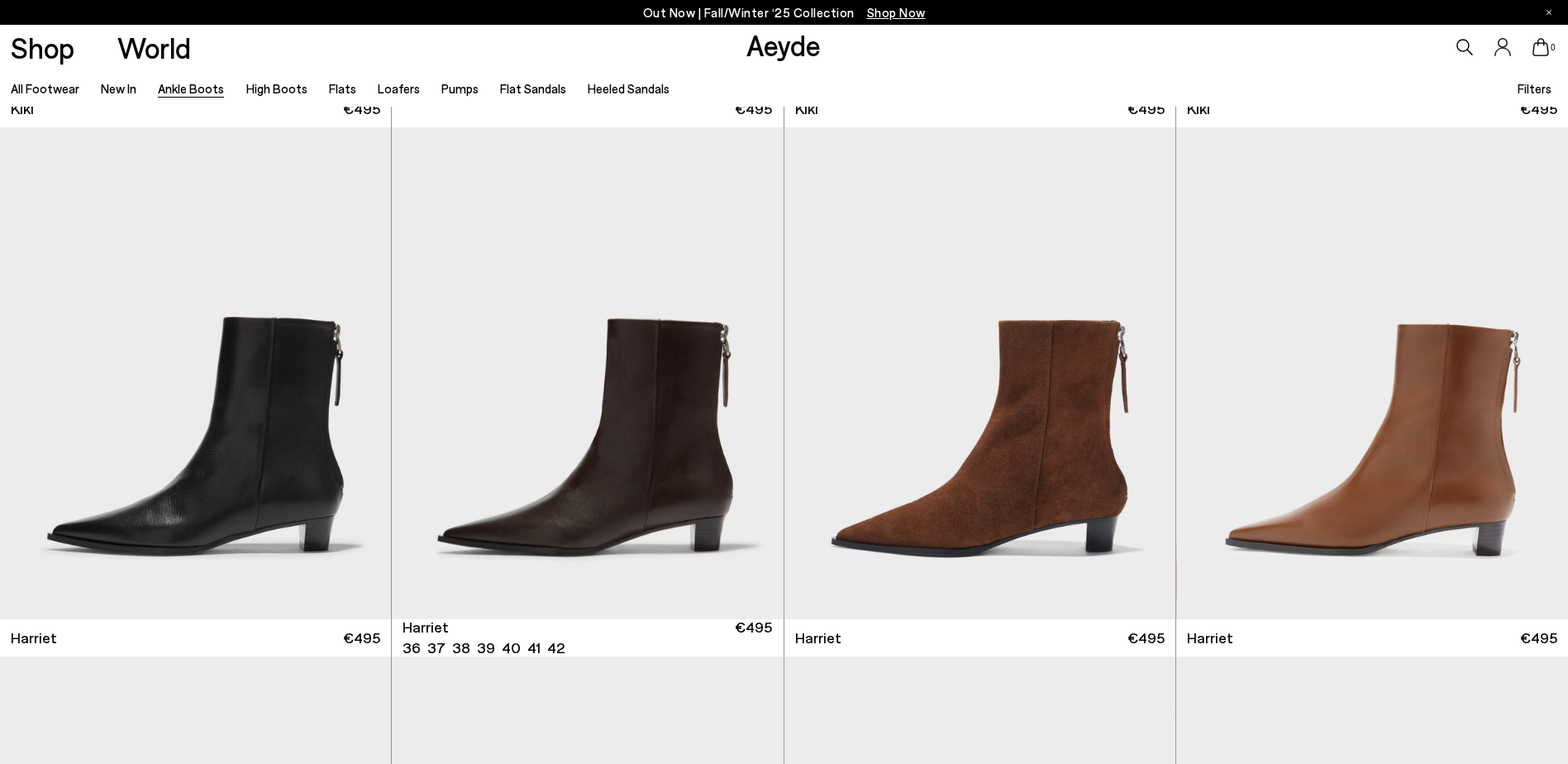
scroll to position [3154, 0]
click at [1147, 380] on div "Next slide" at bounding box center [1142, 379] width 49 height 49
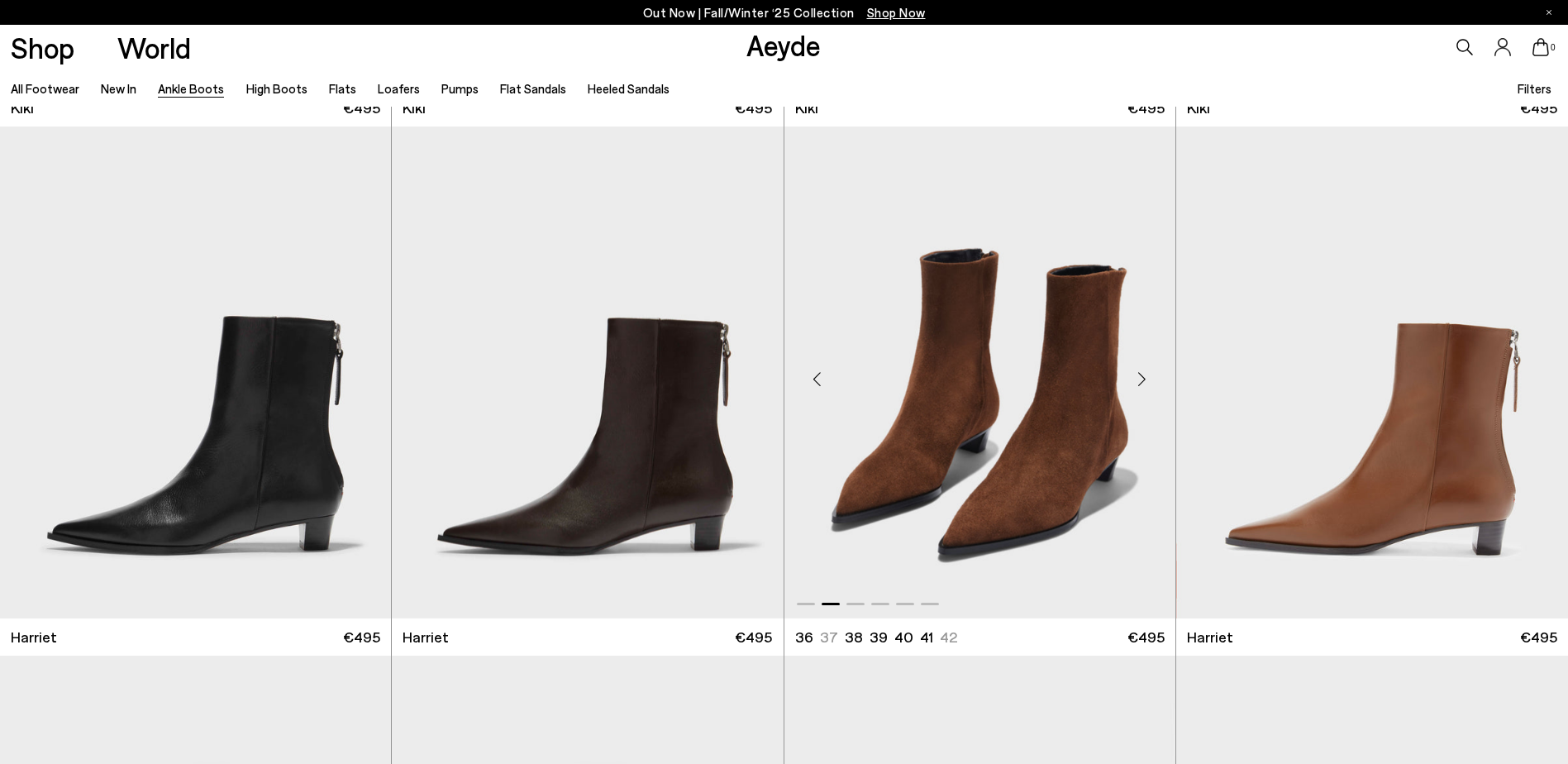
click at [1147, 380] on div "Next slide" at bounding box center [1142, 379] width 49 height 49
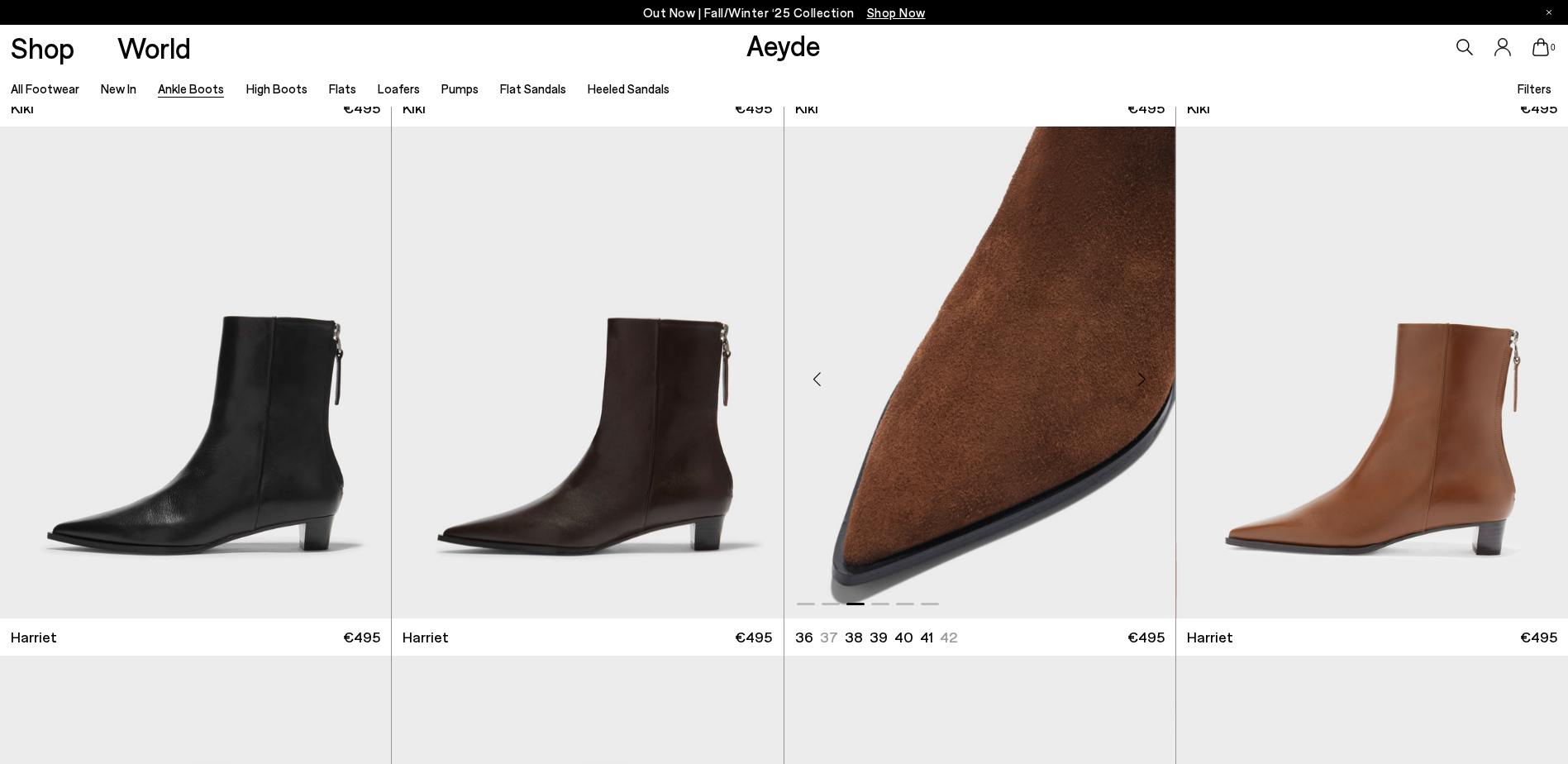
click at [1147, 380] on div "Next slide" at bounding box center [1142, 379] width 49 height 49
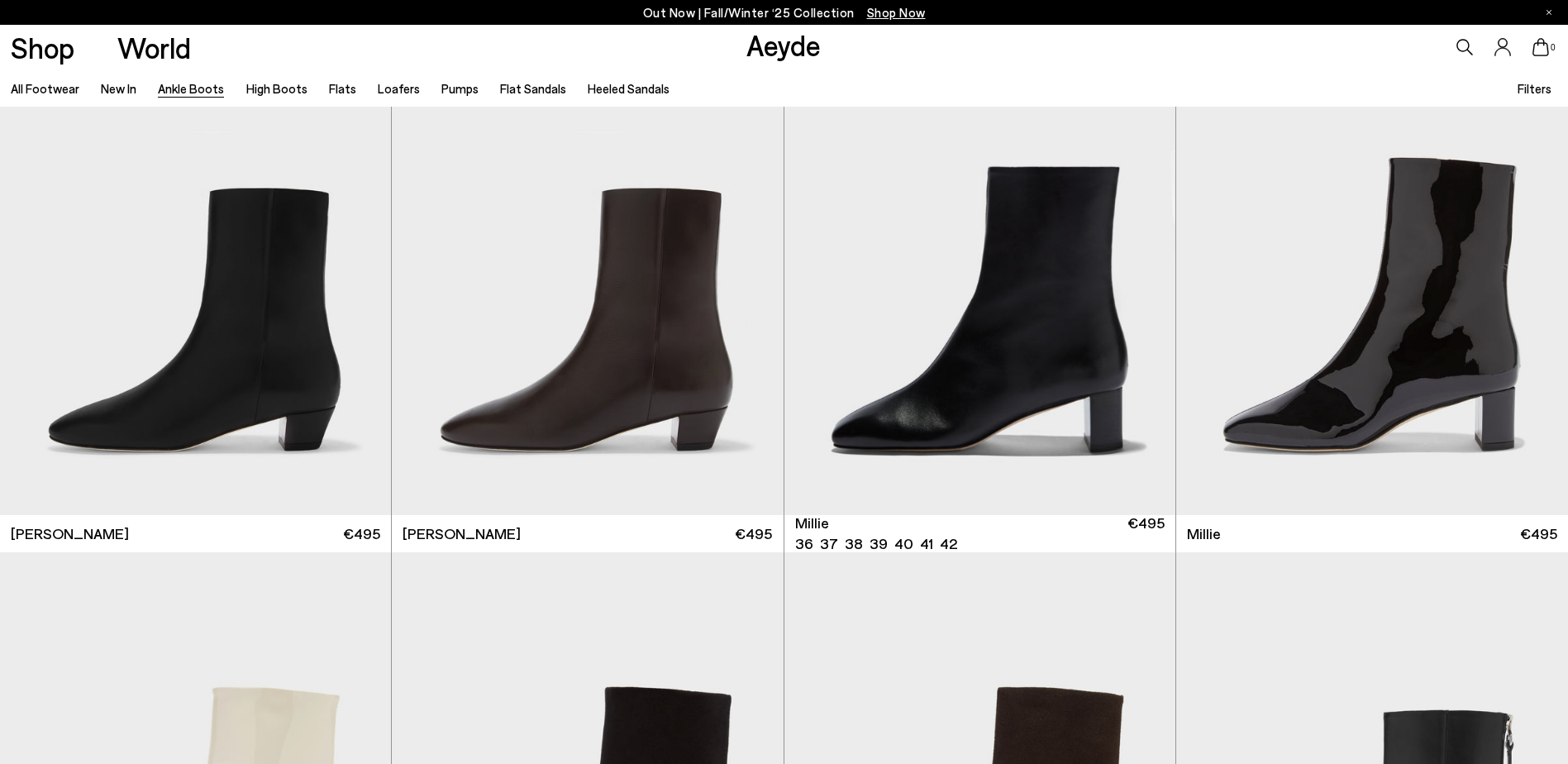
scroll to position [3787, 0]
click at [764, 282] on div "Next slide" at bounding box center [750, 274] width 49 height 49
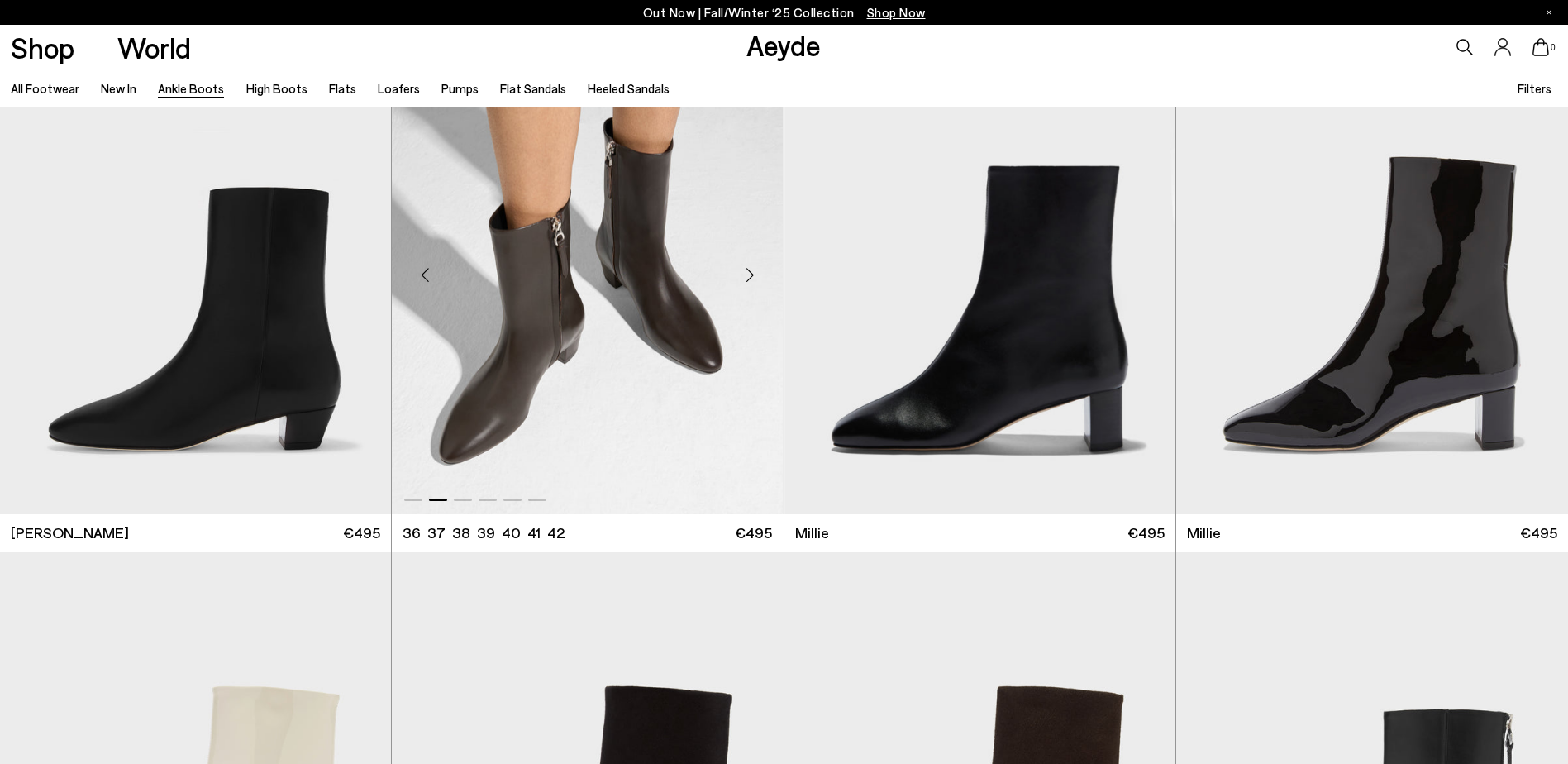
click at [764, 282] on div "Next slide" at bounding box center [750, 274] width 49 height 49
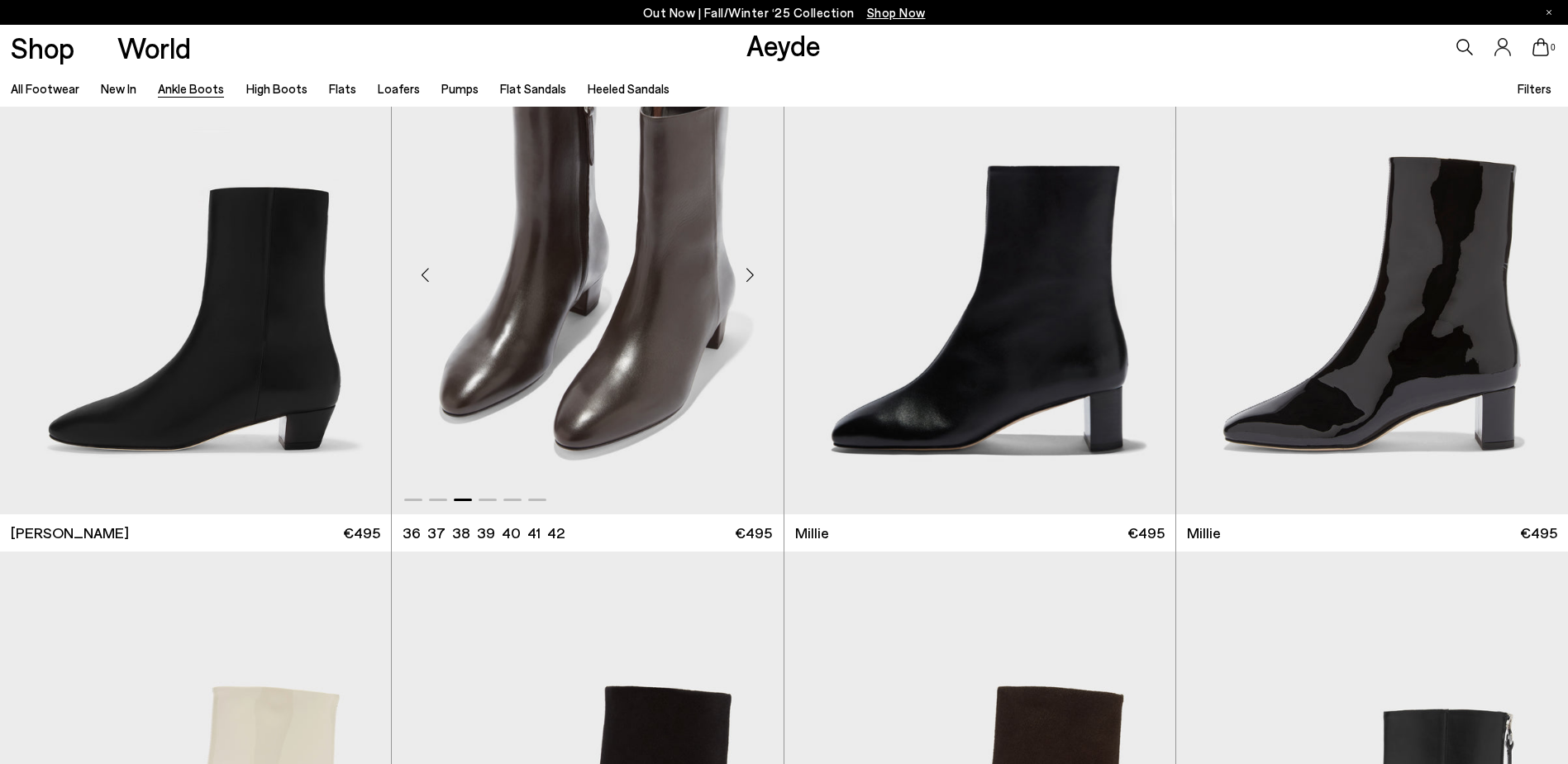
click at [764, 282] on div "Next slide" at bounding box center [750, 274] width 49 height 49
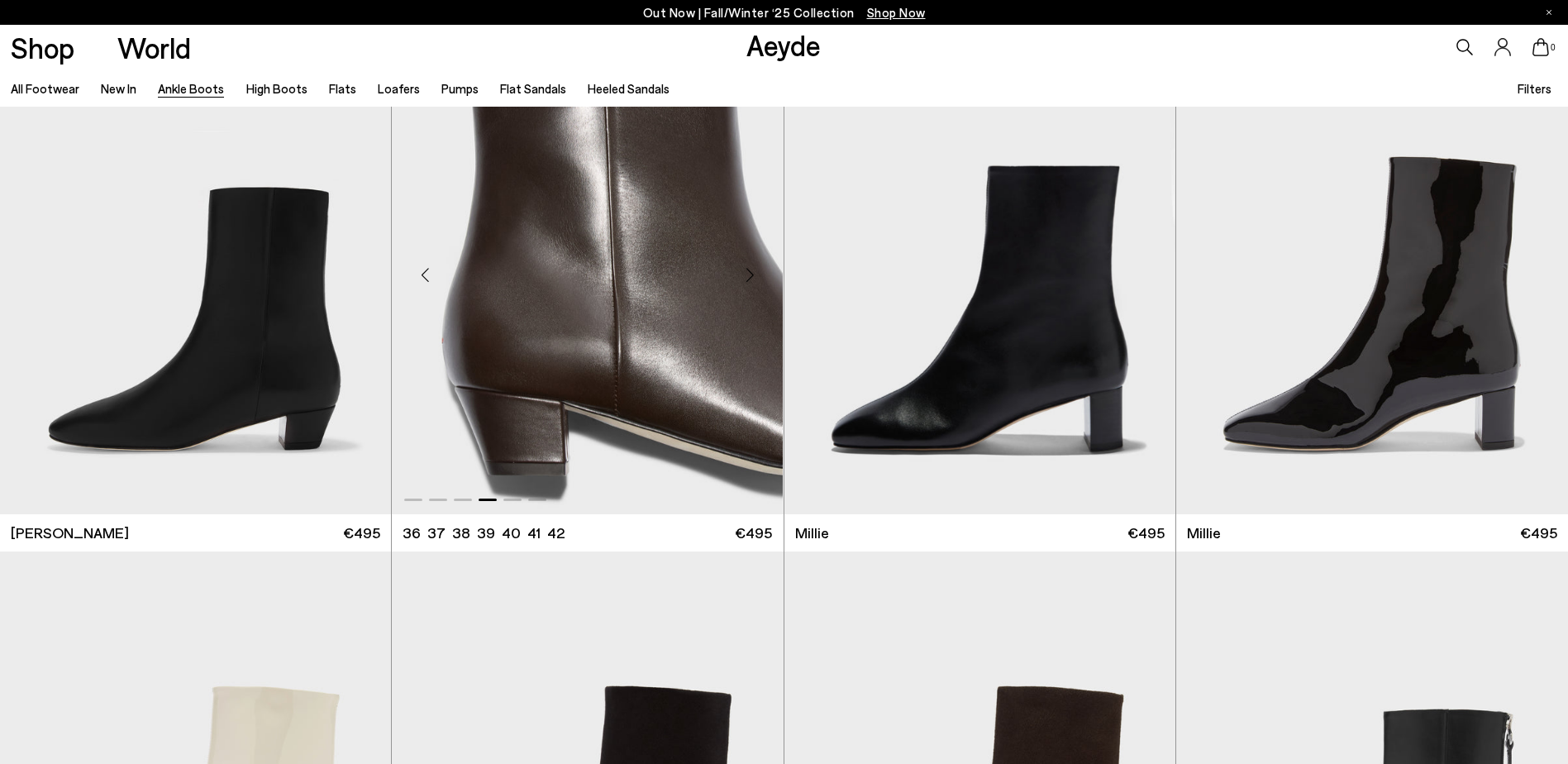
click at [764, 282] on div "Next slide" at bounding box center [750, 274] width 49 height 49
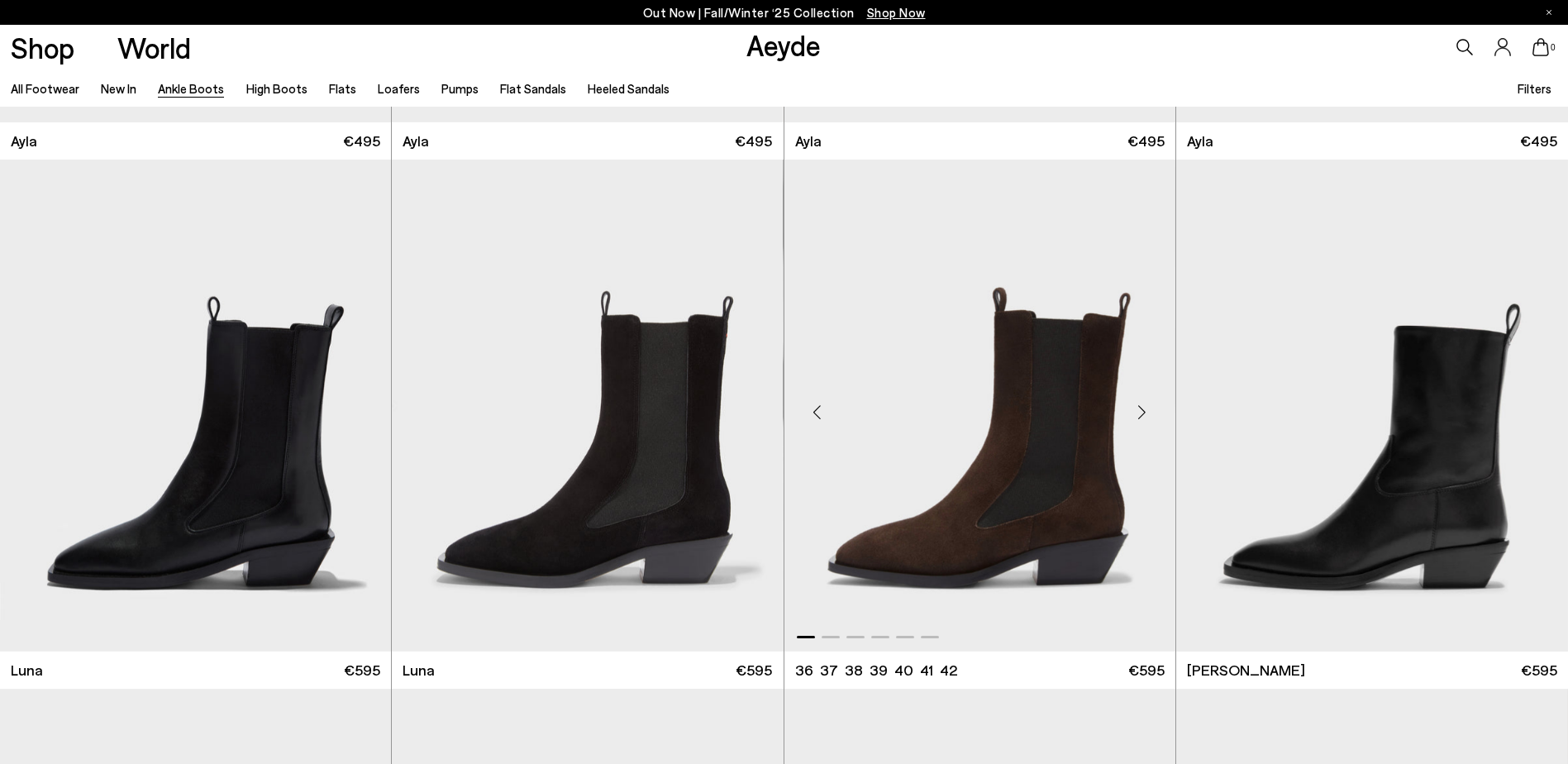
scroll to position [6295, 0]
click at [1384, 516] on img "1 / 6" at bounding box center [1372, 405] width 392 height 492
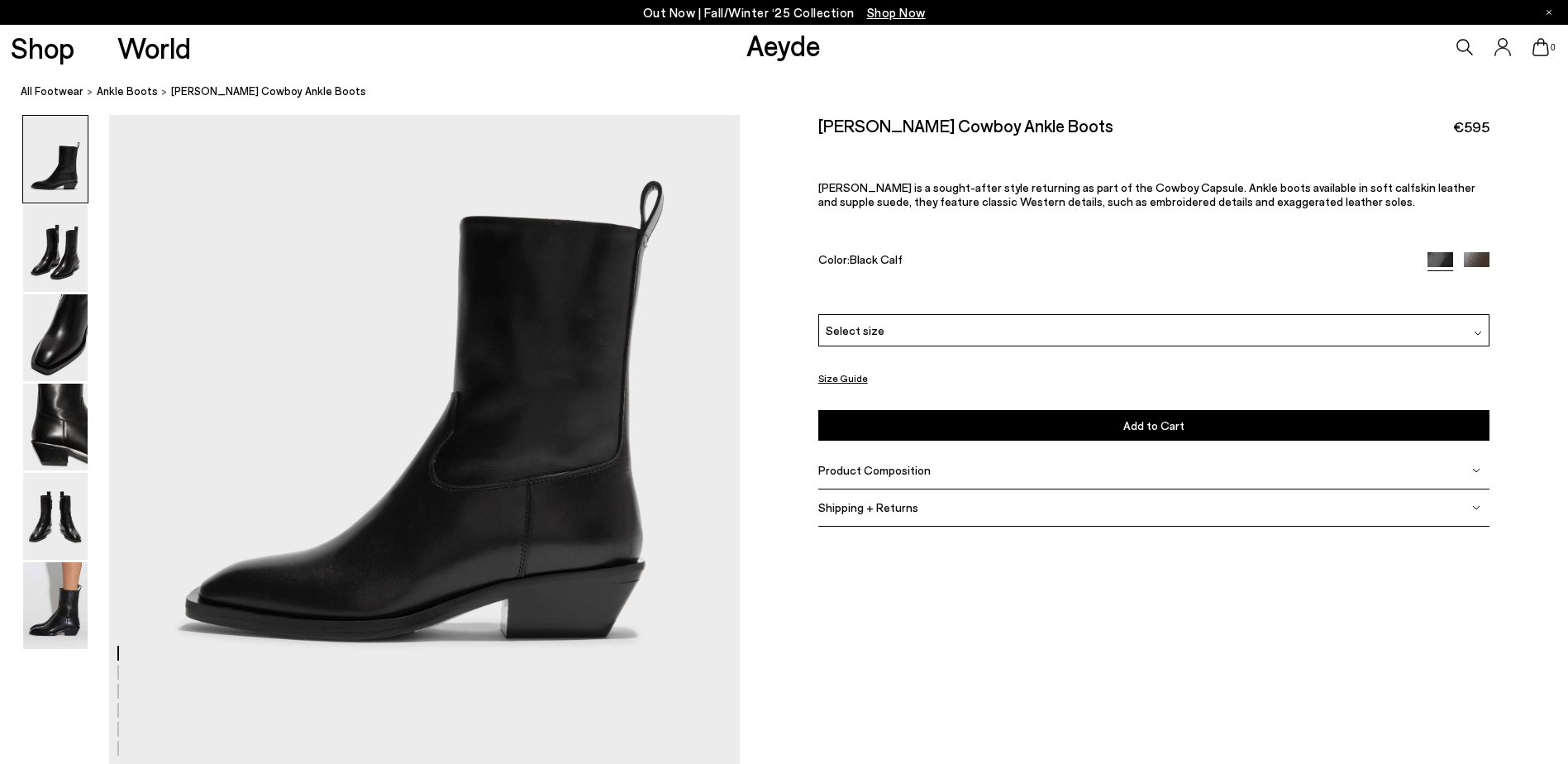
scroll to position [191, 0]
click at [1473, 257] on img at bounding box center [1476, 265] width 26 height 26
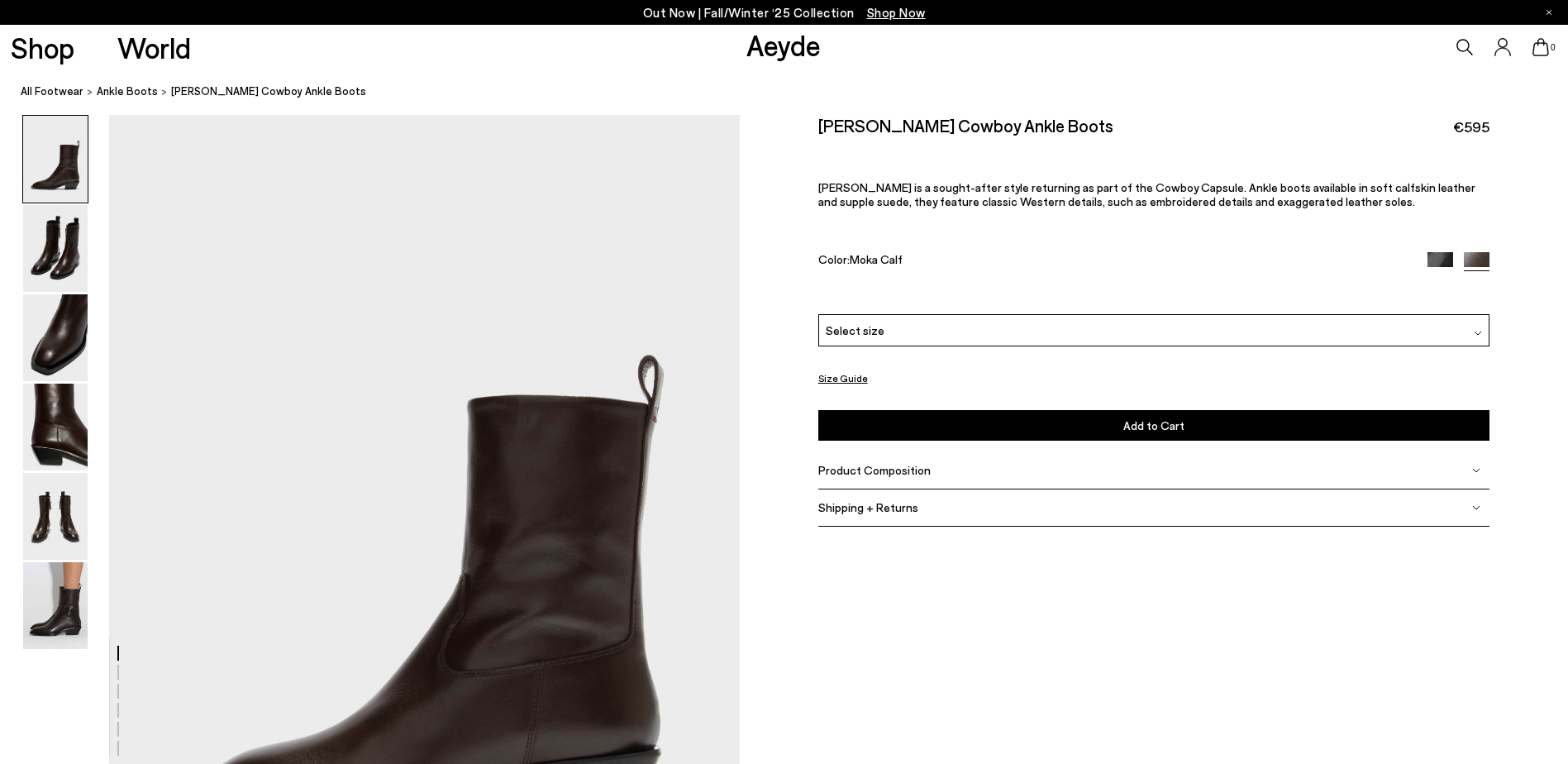
scroll to position [288, 0]
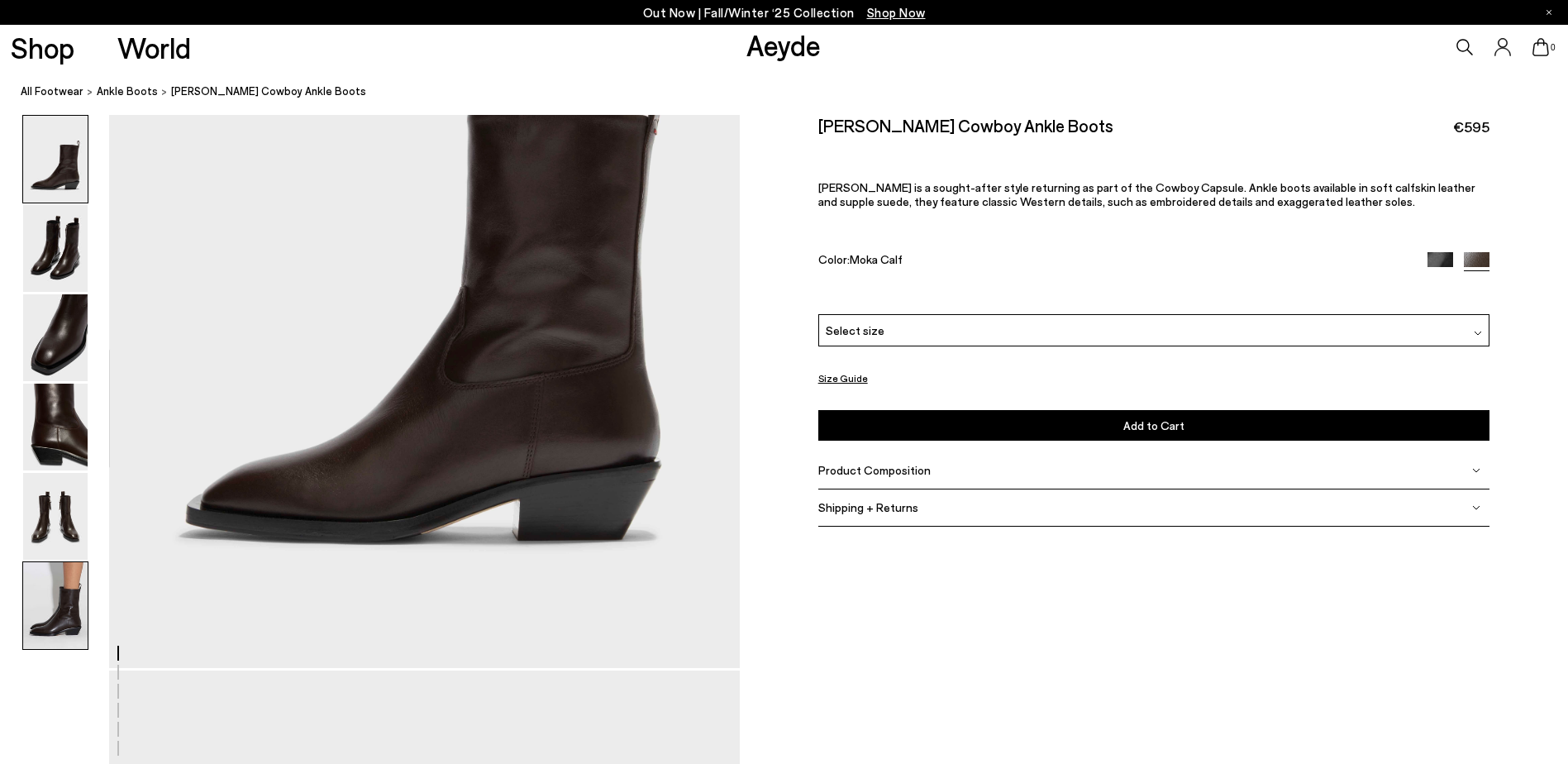
click at [57, 601] on img at bounding box center [56, 605] width 65 height 87
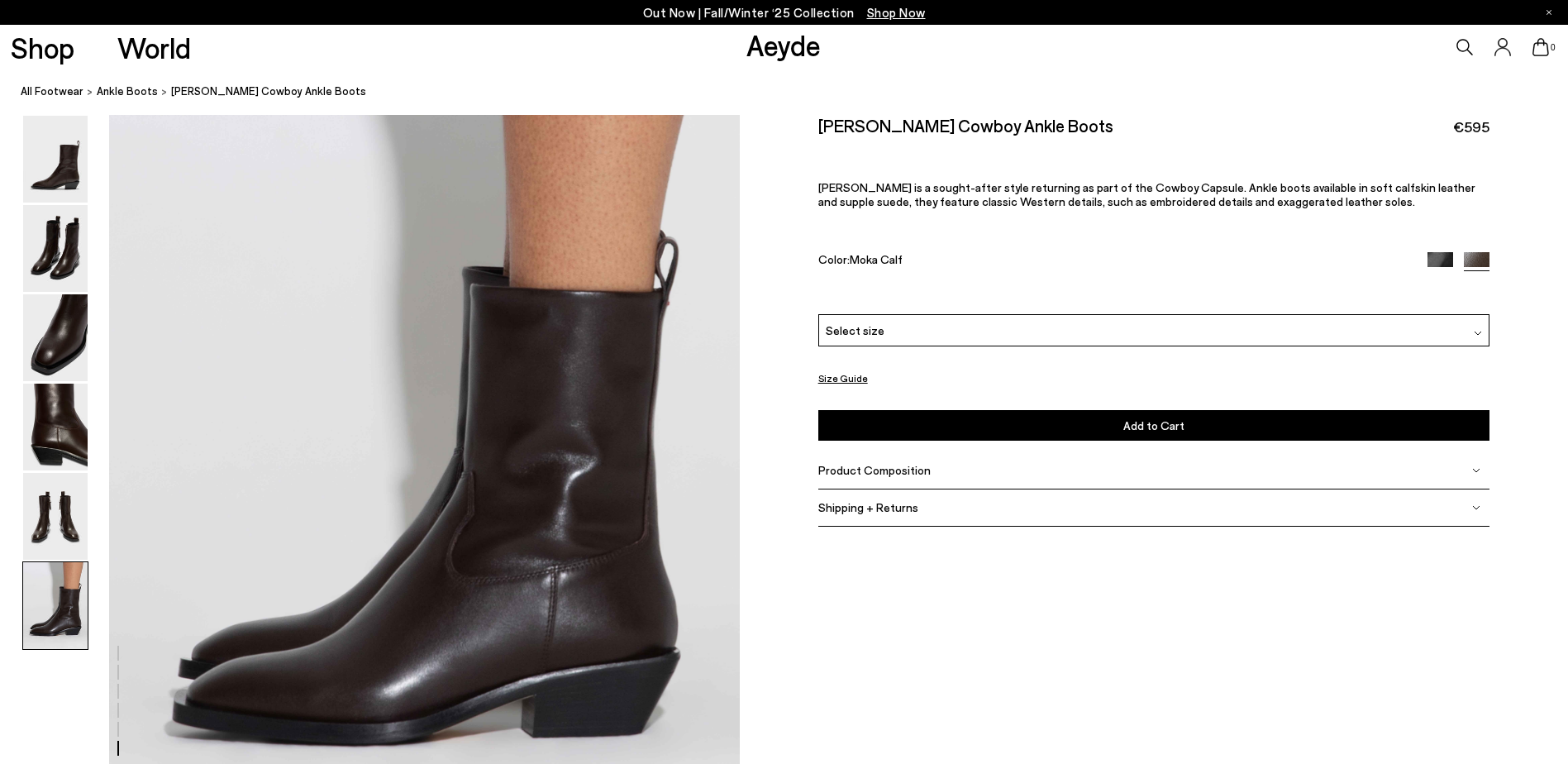
scroll to position [4311, 0]
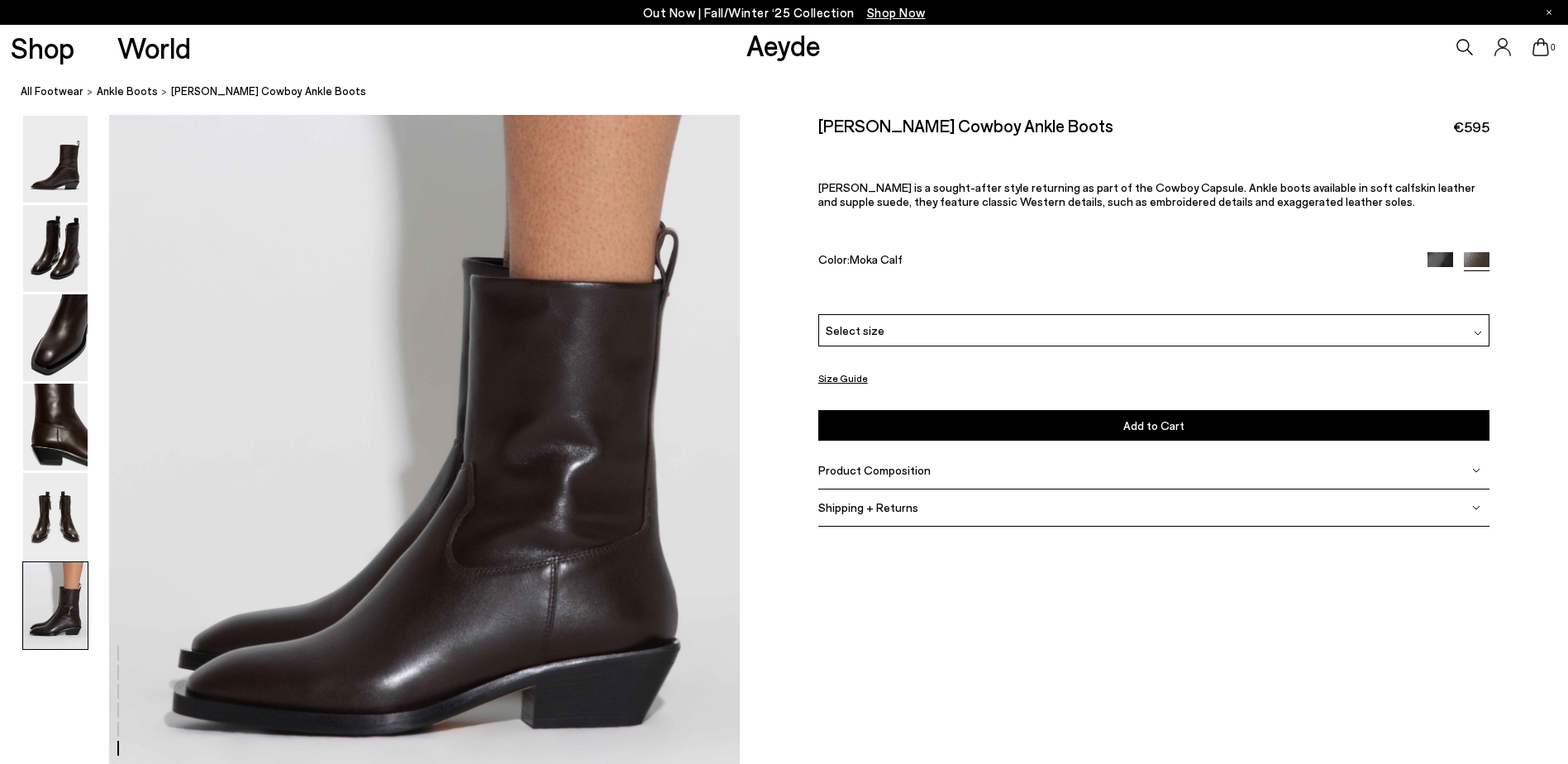
click at [907, 332] on div "Select size" at bounding box center [1154, 330] width 672 height 32
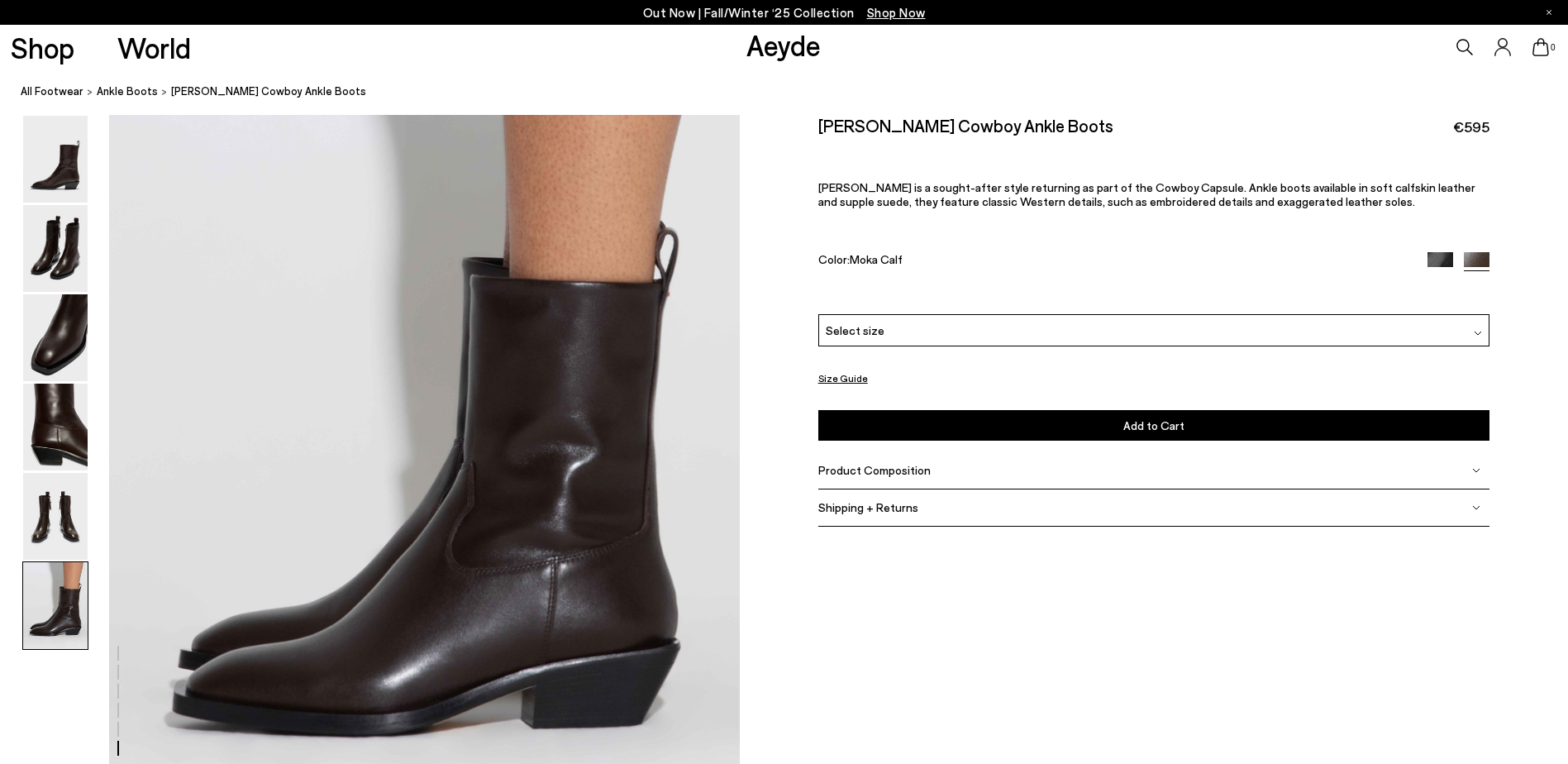
scroll to position [4363, 0]
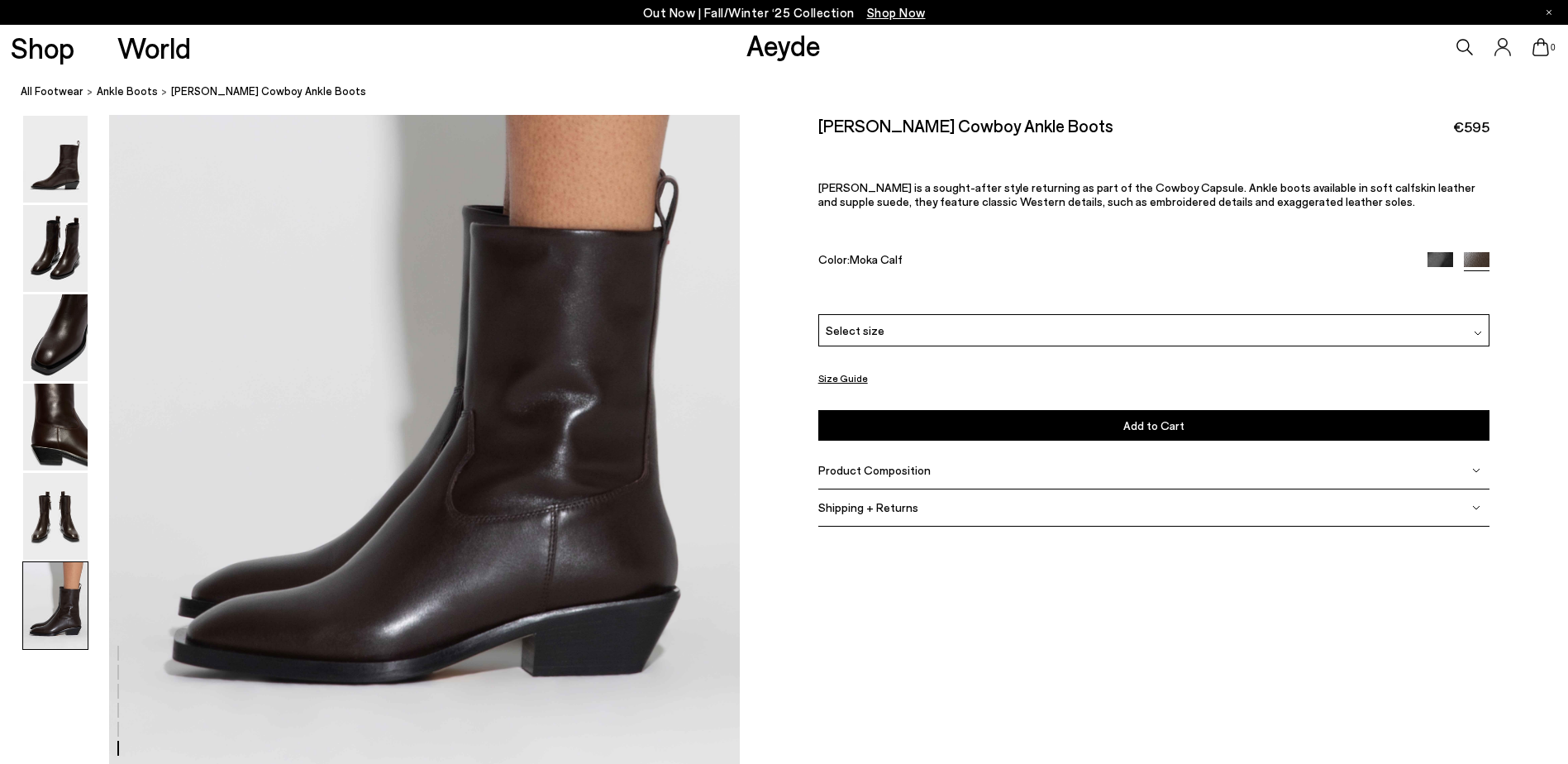
click at [866, 500] on span "Shipping + Returns" at bounding box center [868, 507] width 100 height 14
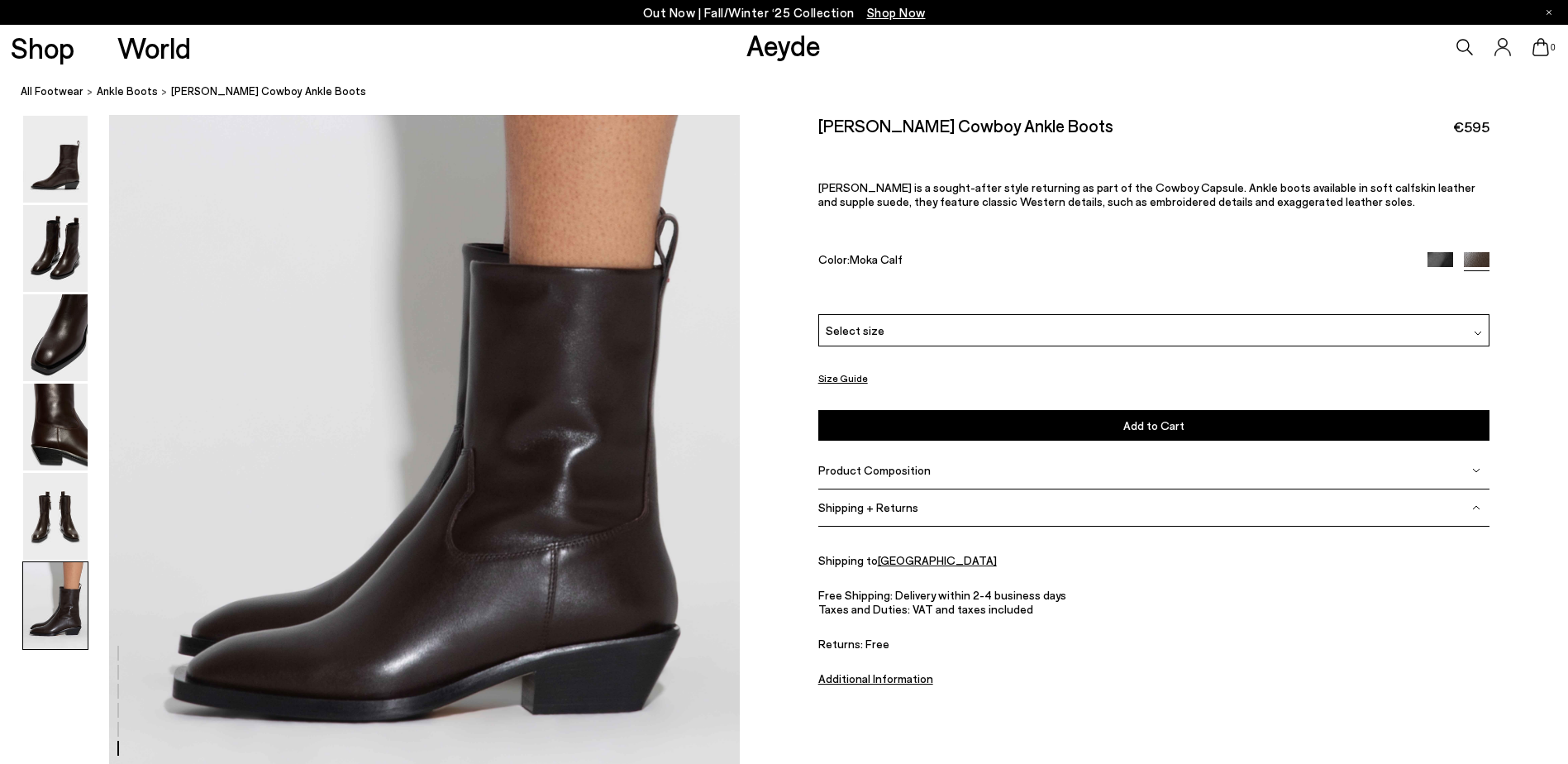
scroll to position [4333, 0]
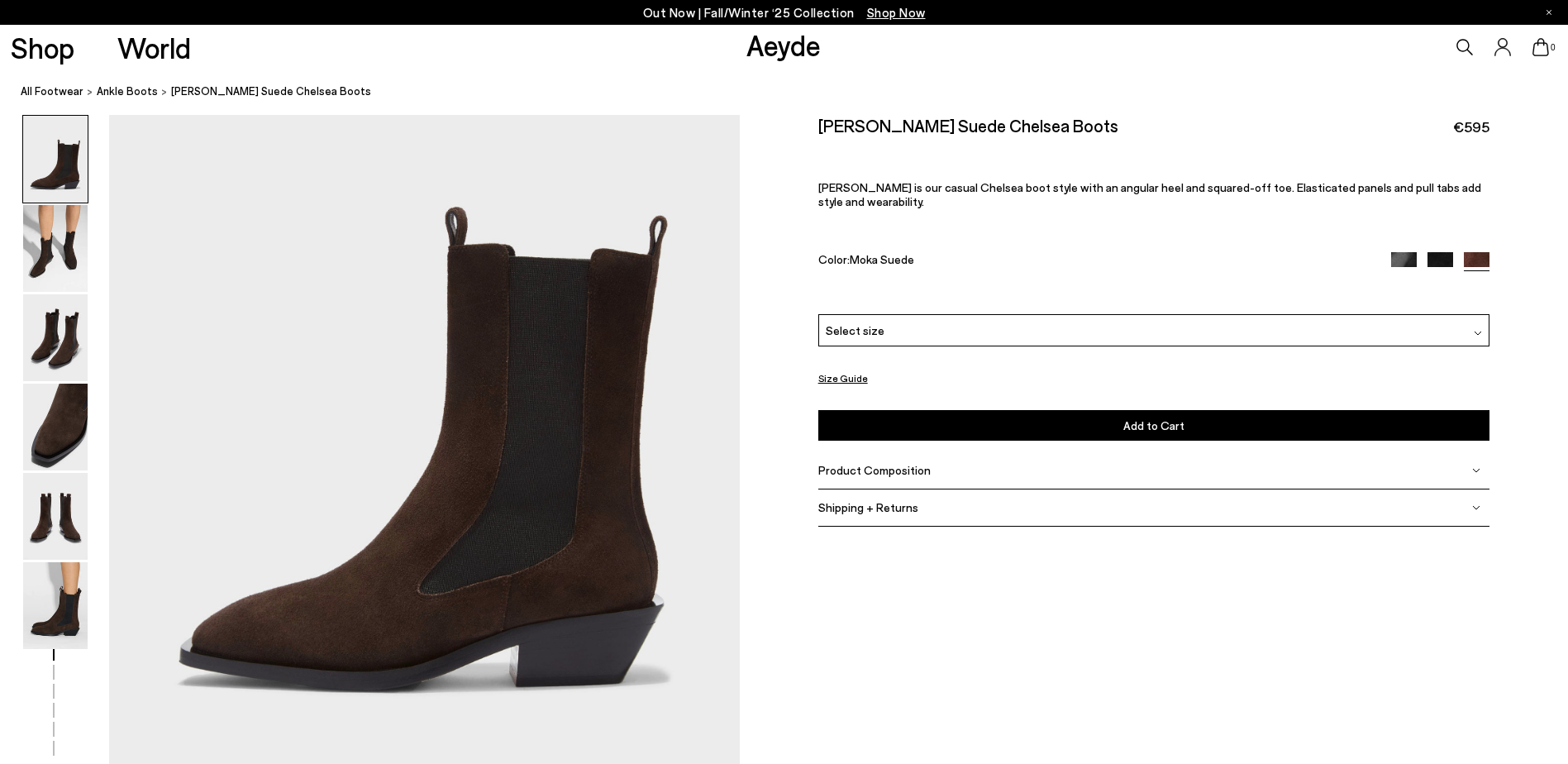
scroll to position [137, 0]
drag, startPoint x: 822, startPoint y: 130, endPoint x: 1039, endPoint y: 129, distance: 217.0
click at [1039, 129] on div "[PERSON_NAME] Suede Chelsea Boots €595" at bounding box center [1154, 126] width 672 height 22
copy h2 "[PERSON_NAME] Suede Chelsea Boots"
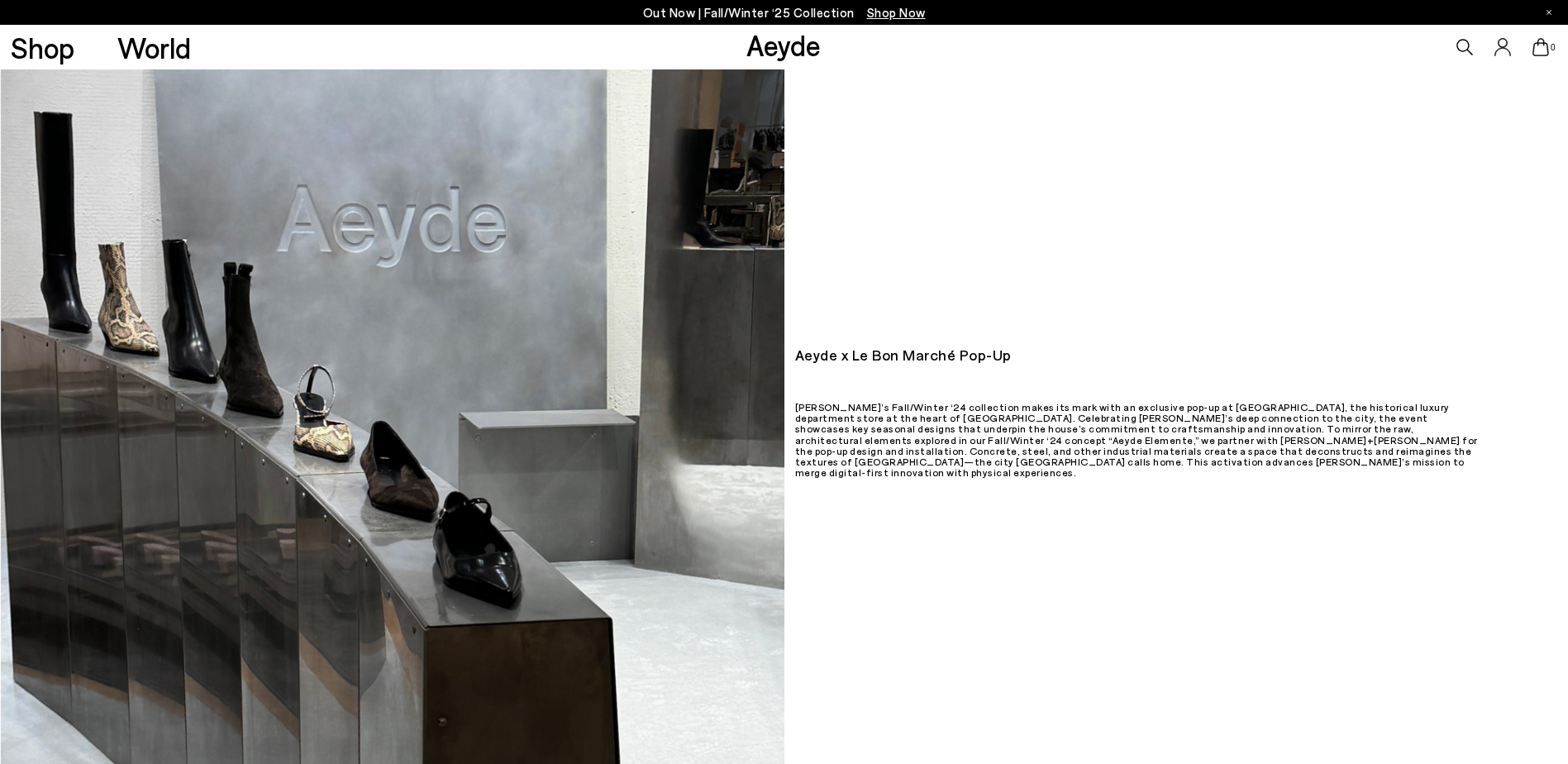
scroll to position [145, 0]
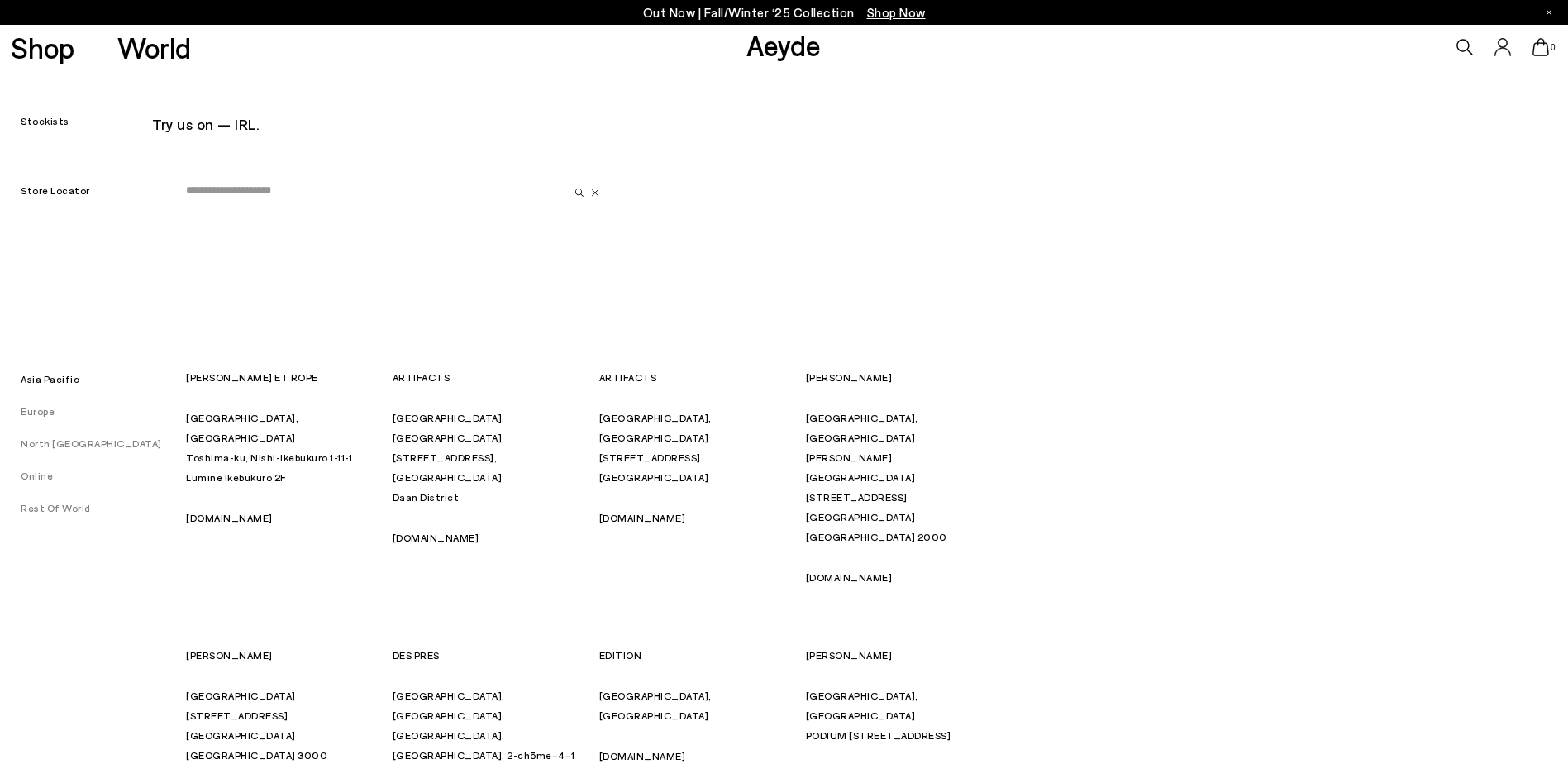
click at [224, 180] on input "email" at bounding box center [377, 191] width 382 height 25
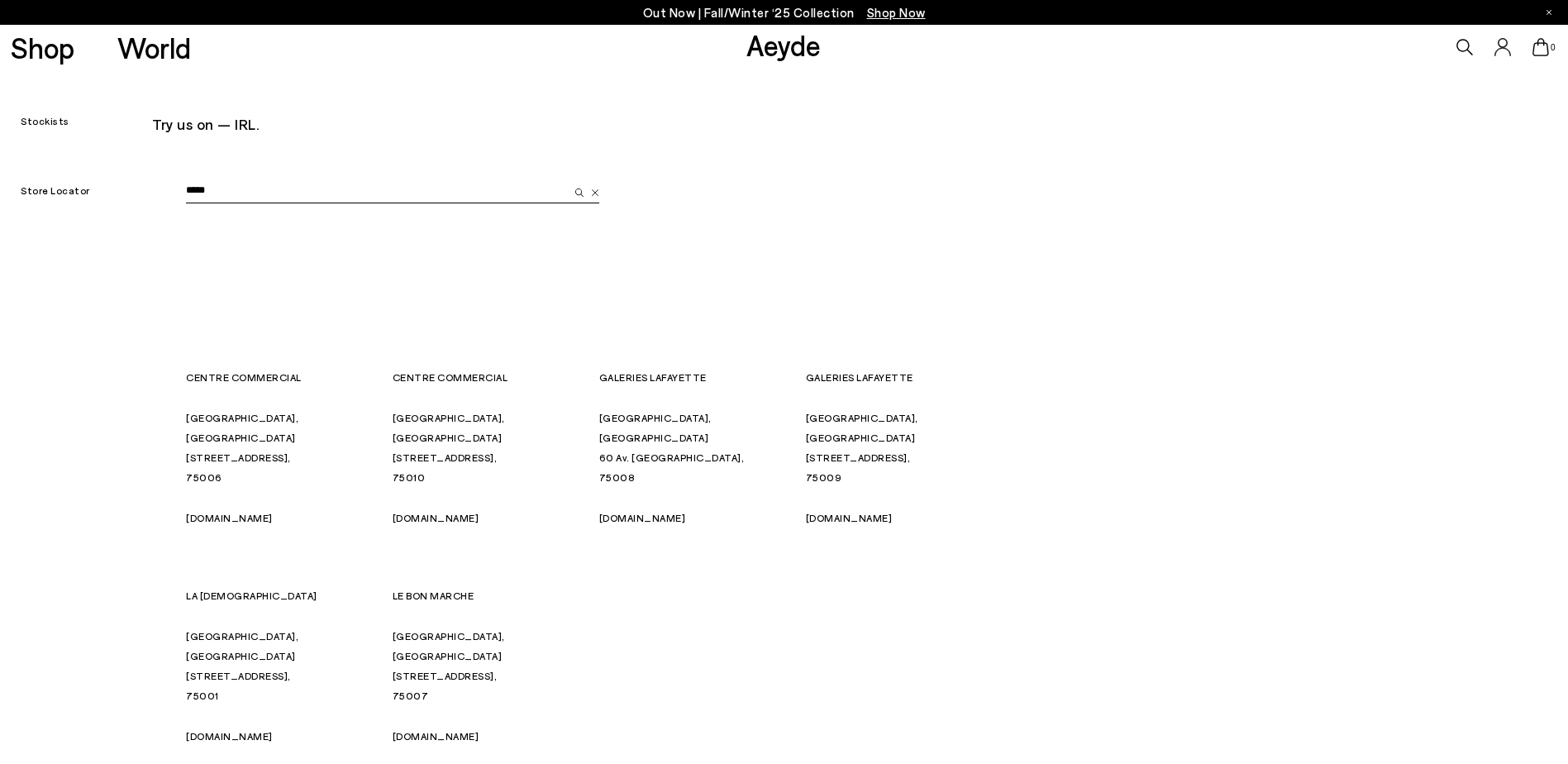
type input "*****"
